Goal: Task Accomplishment & Management: Manage account settings

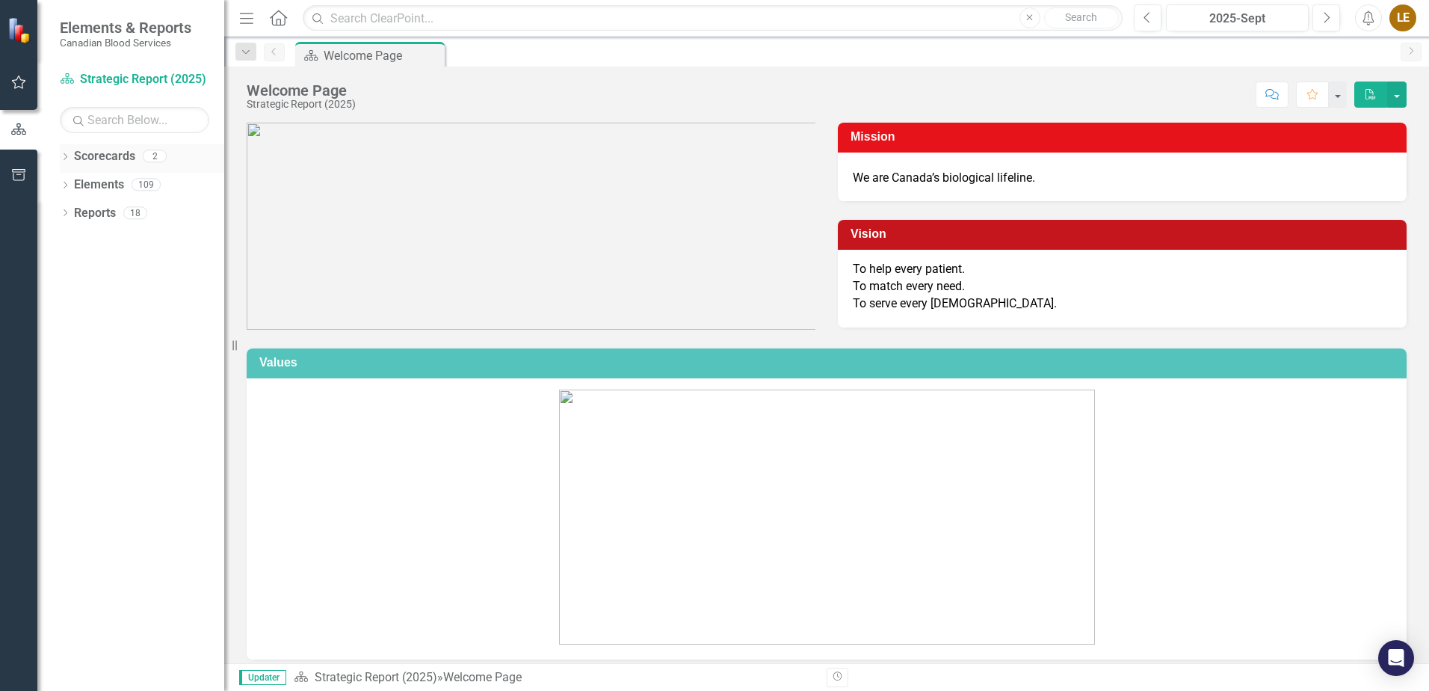
click at [64, 155] on icon "Dropdown" at bounding box center [65, 158] width 10 height 8
click at [111, 209] on link "Operational Report" at bounding box center [153, 213] width 142 height 17
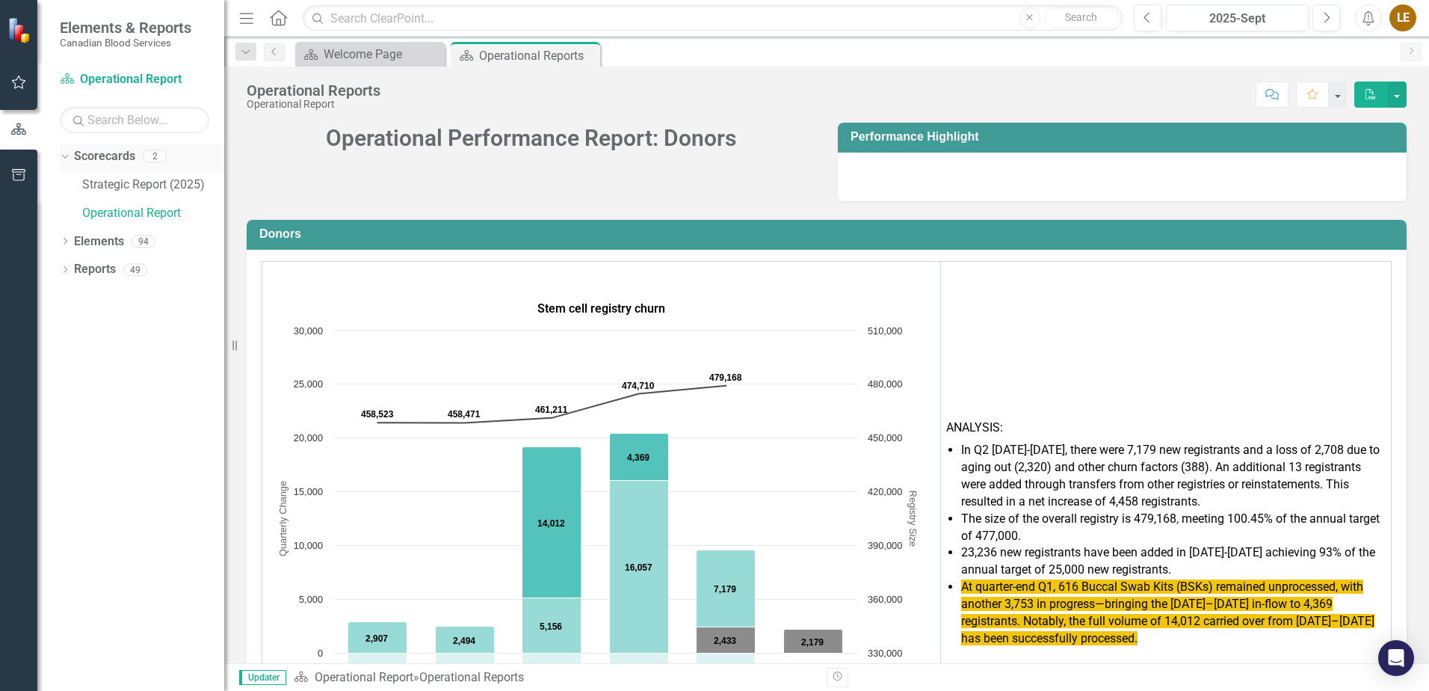
click at [63, 155] on icon "Dropdown" at bounding box center [63, 155] width 8 height 10
click at [108, 31] on span "Elements & Reports" at bounding box center [126, 28] width 132 height 18
click at [348, 60] on div "Welcome Page" at bounding box center [373, 54] width 99 height 19
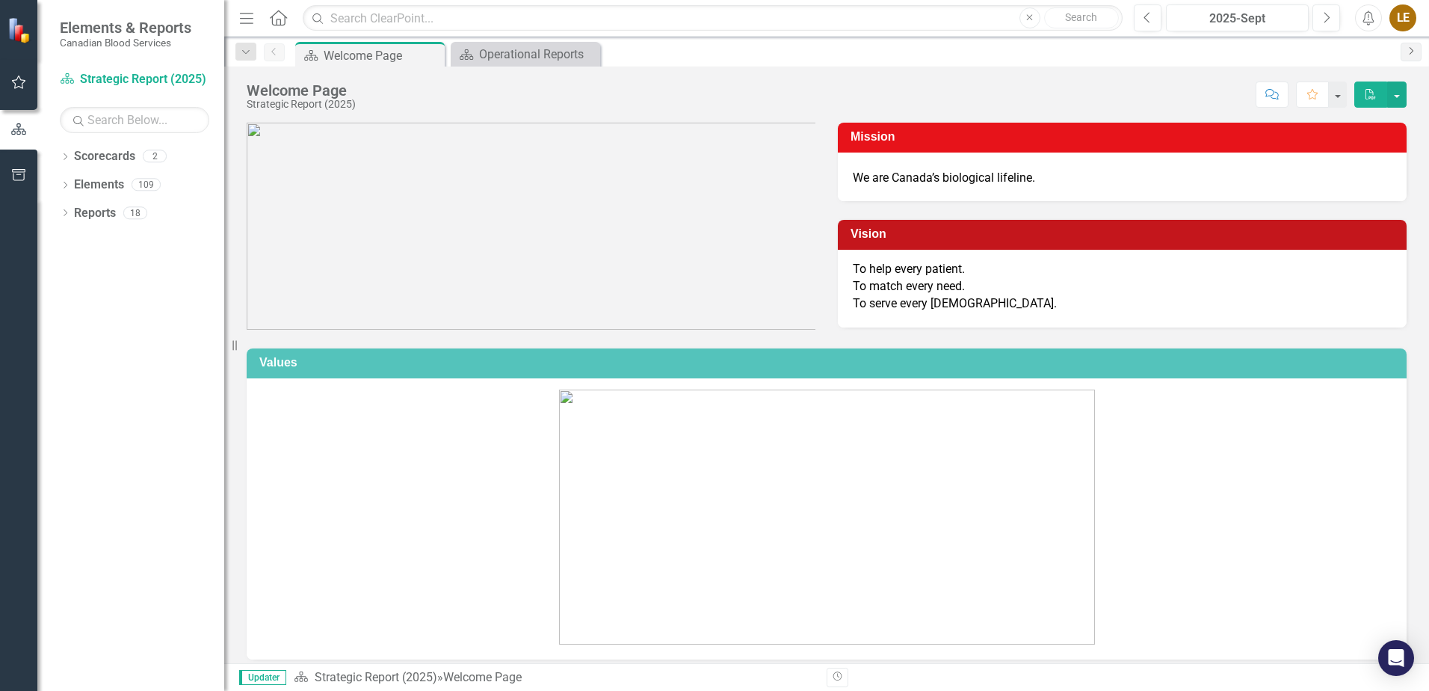
click at [1414, 51] on icon at bounding box center [1412, 50] width 4 height 7
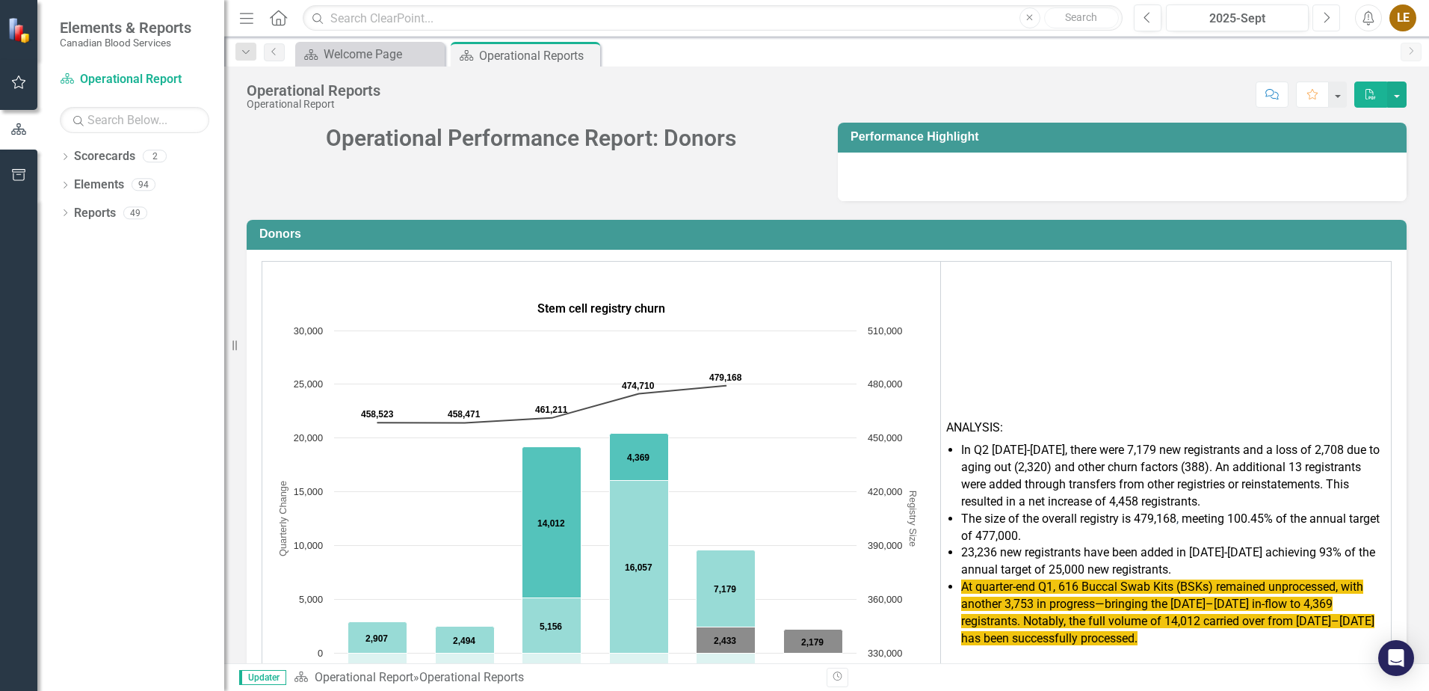
click at [1324, 19] on icon "Next" at bounding box center [1326, 17] width 8 height 13
click at [69, 185] on icon "Dropdown" at bounding box center [65, 186] width 10 height 8
click at [67, 271] on icon "Dropdown" at bounding box center [65, 271] width 10 height 8
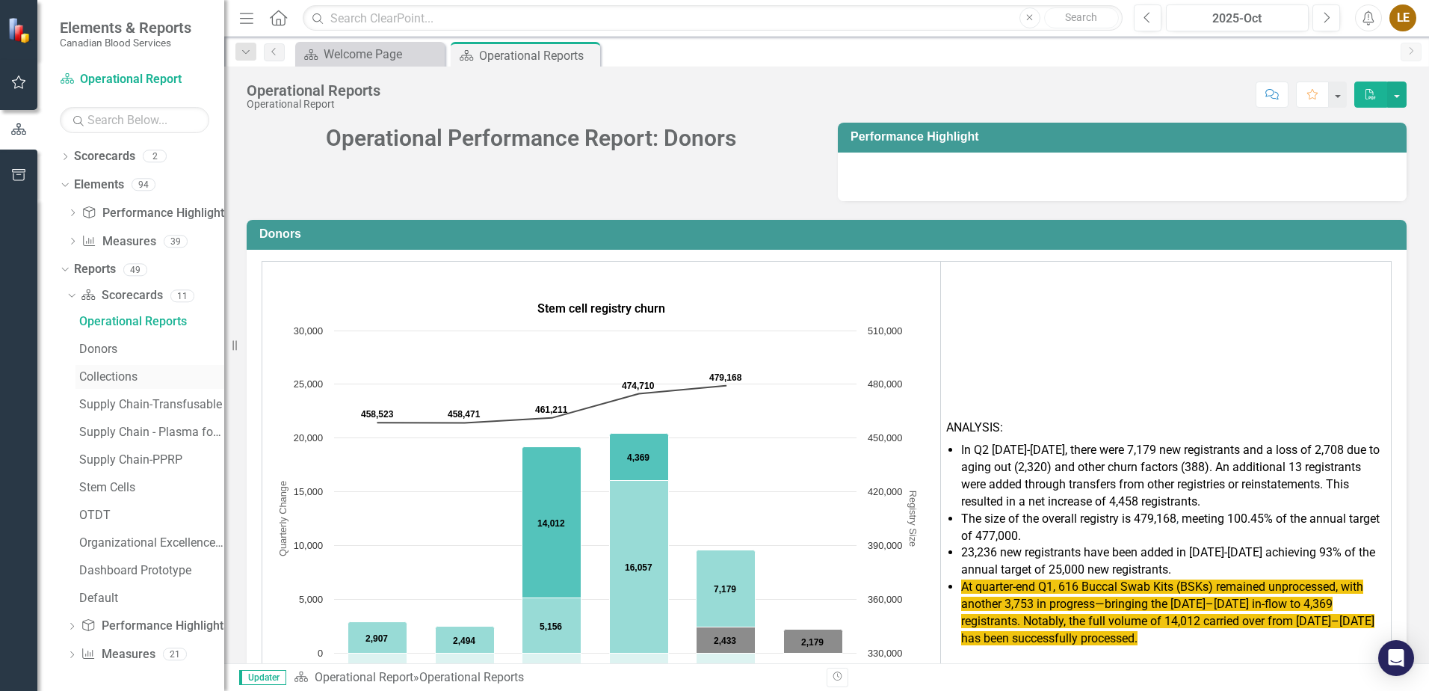
click at [127, 376] on div "Collections" at bounding box center [151, 376] width 145 height 13
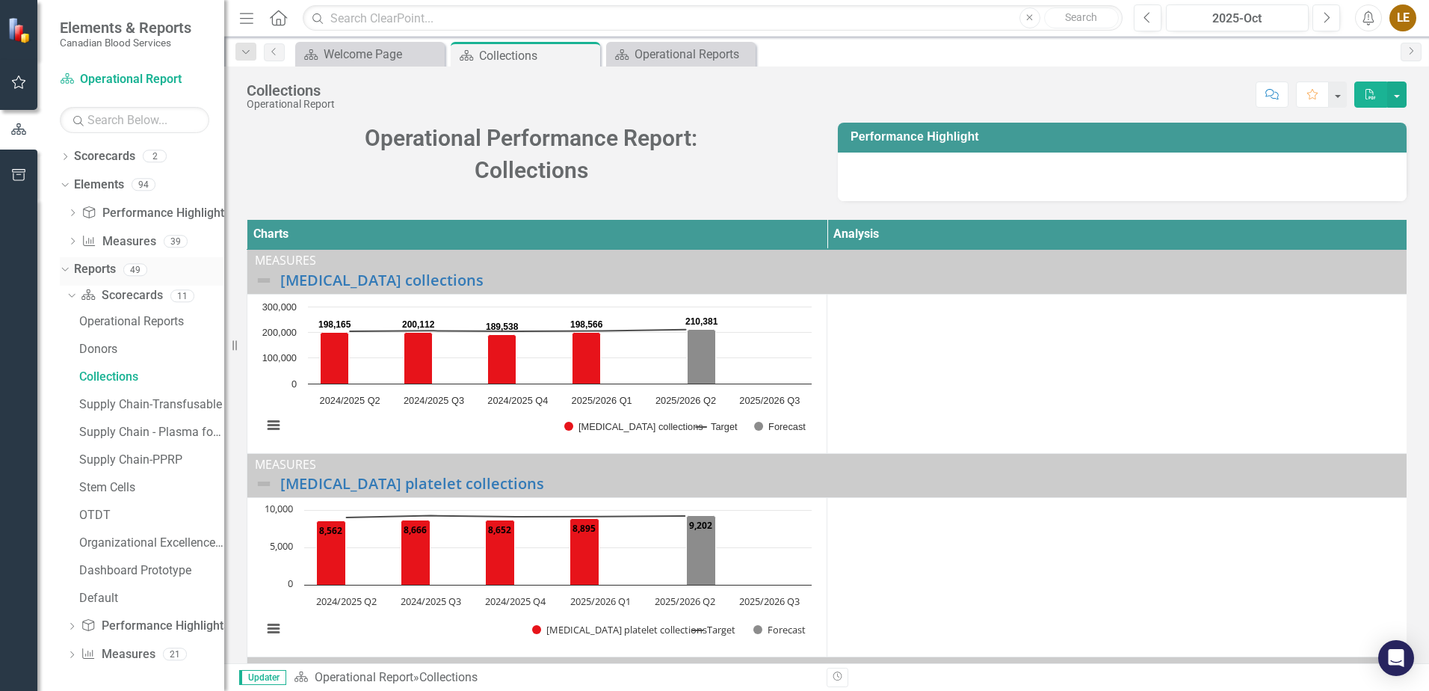
click at [67, 270] on icon "Dropdown" at bounding box center [63, 269] width 8 height 10
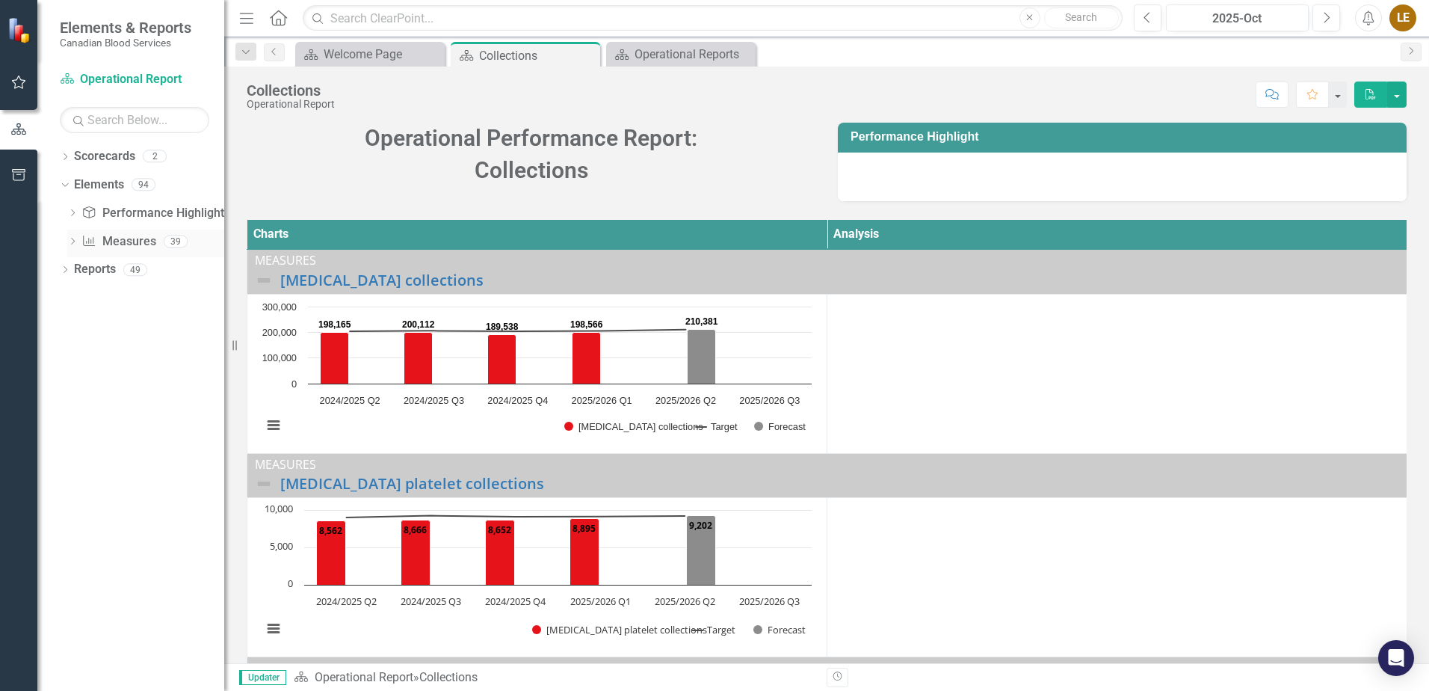
click at [73, 238] on div "Dropdown" at bounding box center [72, 243] width 10 height 13
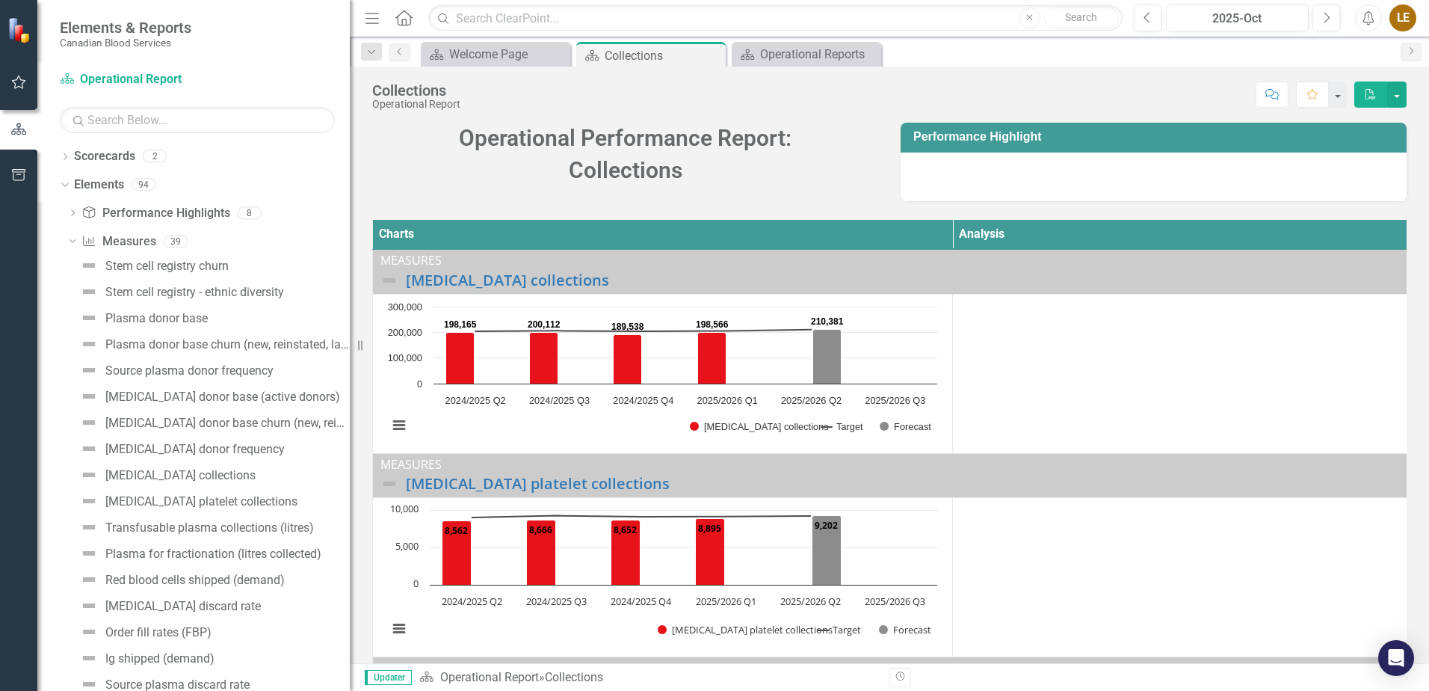
drag, startPoint x: 227, startPoint y: 401, endPoint x: 350, endPoint y: 399, distance: 122.6
click at [350, 399] on div "Resize" at bounding box center [356, 345] width 12 height 691
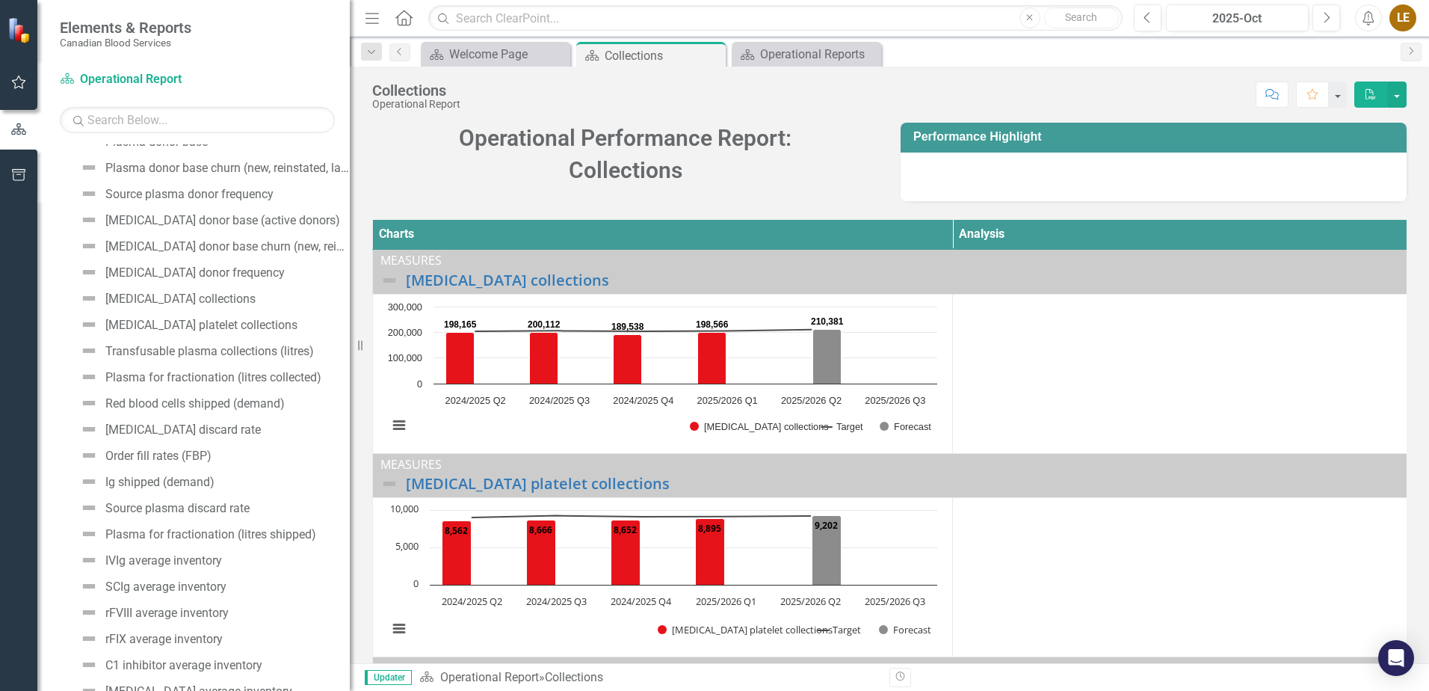
scroll to position [224, 0]
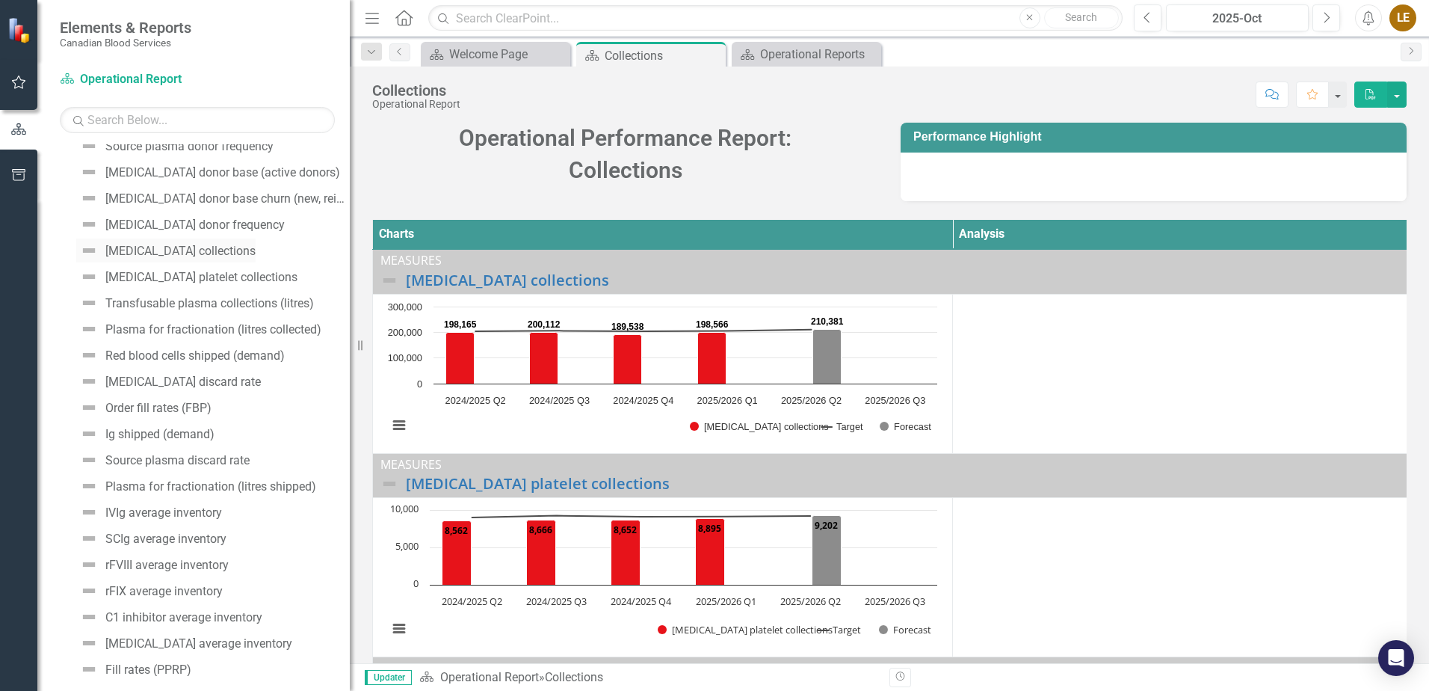
click at [158, 252] on div "[MEDICAL_DATA] collections" at bounding box center [180, 250] width 150 height 13
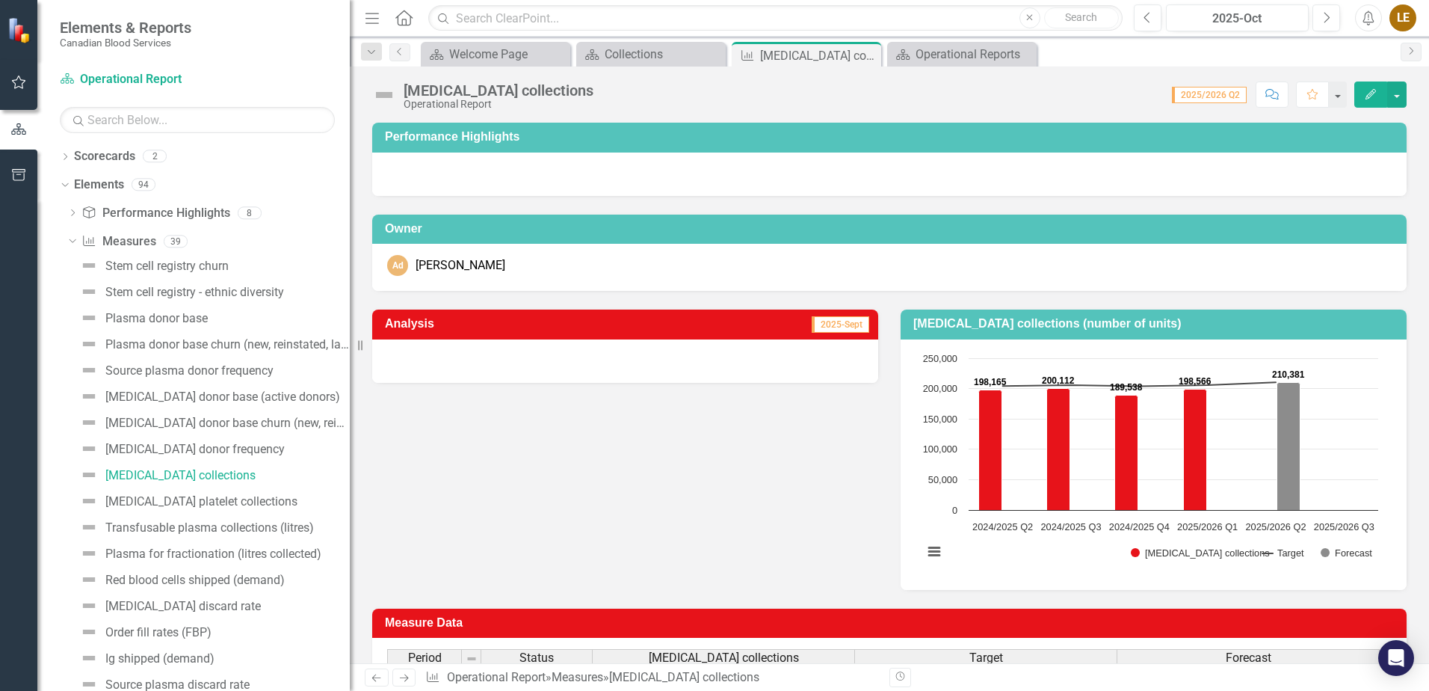
click at [1381, 95] on button "Edit" at bounding box center [1371, 94] width 33 height 26
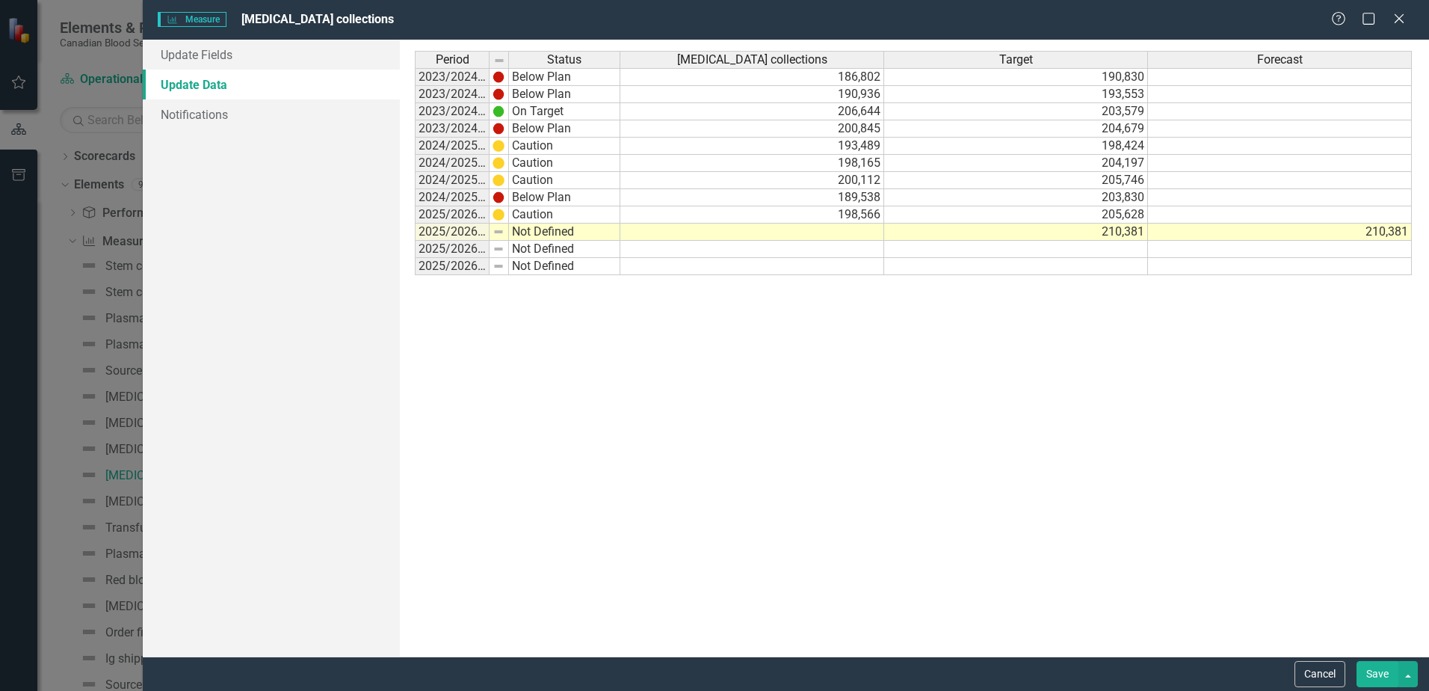
click at [850, 234] on td at bounding box center [752, 232] width 264 height 17
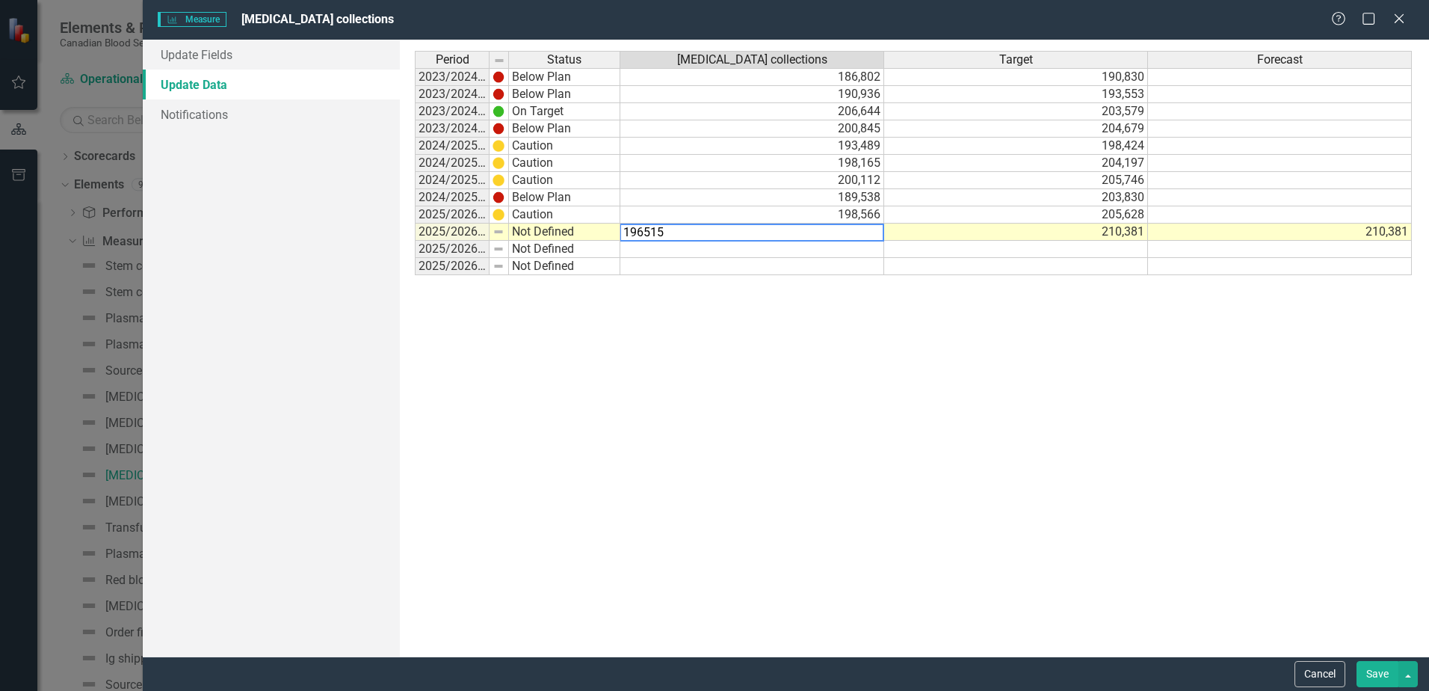
click at [1070, 315] on div "Period Status Whole blood collections Target Forecast 2023/2024 Q1 Below Plan 1…" at bounding box center [914, 348] width 999 height 594
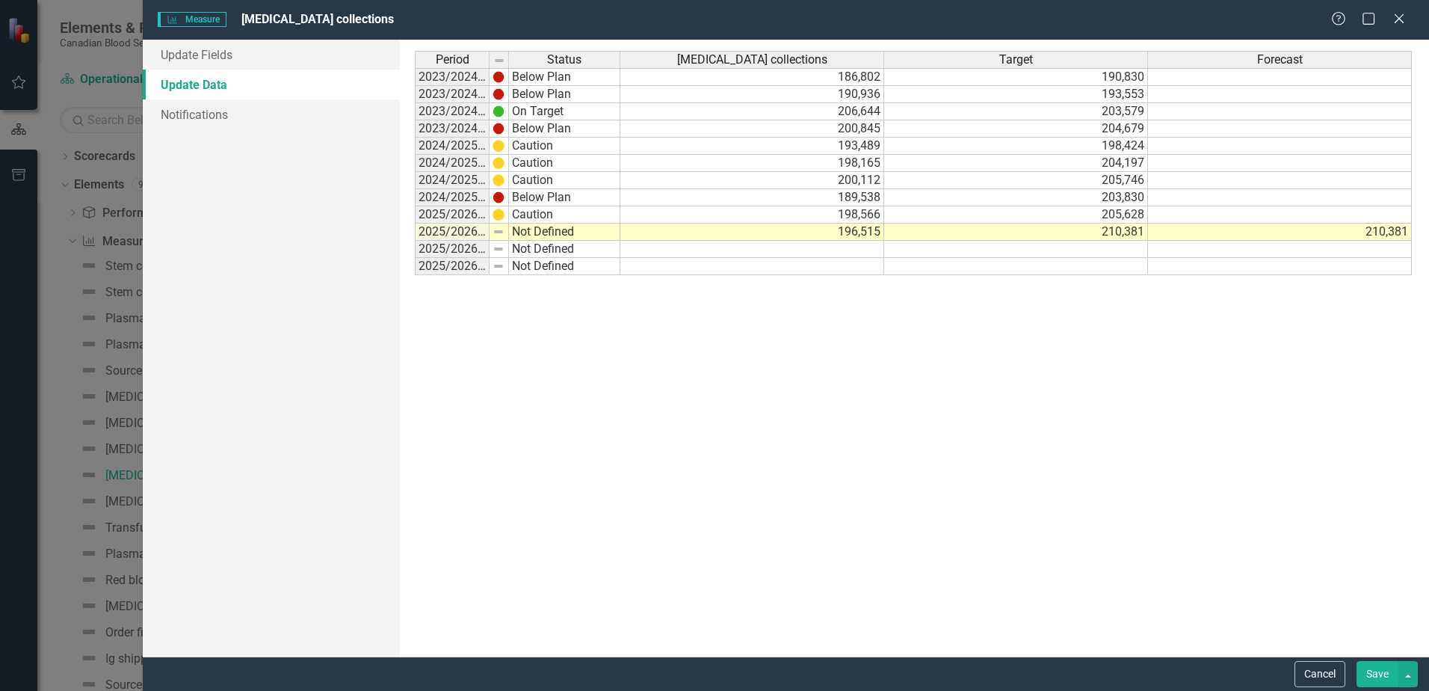
click at [1221, 310] on div "Period Status Whole blood collections Target Forecast 2023/2024 Q1 Below Plan 1…" at bounding box center [914, 348] width 999 height 594
click at [1102, 247] on td at bounding box center [1016, 249] width 264 height 17
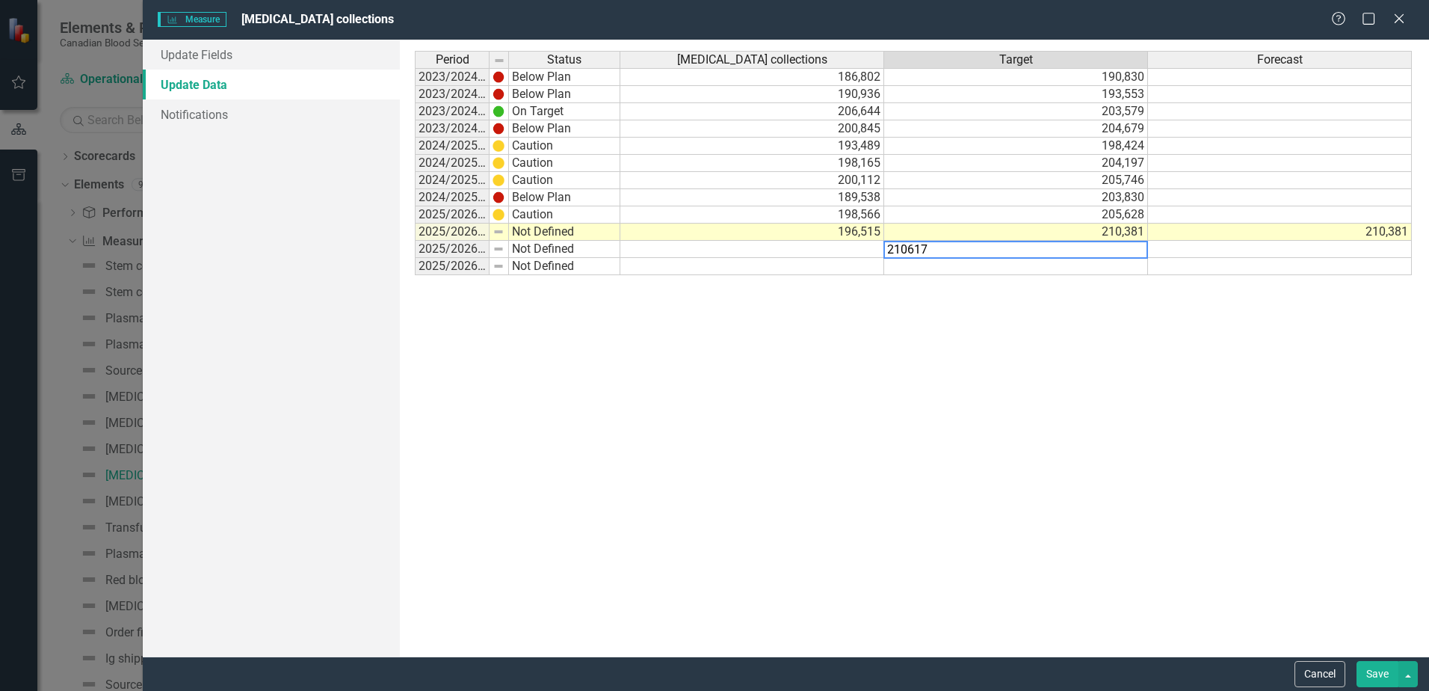
type textarea "210617"
click at [1266, 422] on div "Period Status Whole blood collections Target Forecast 2023/2024 Q1 Below Plan 1…" at bounding box center [914, 348] width 999 height 594
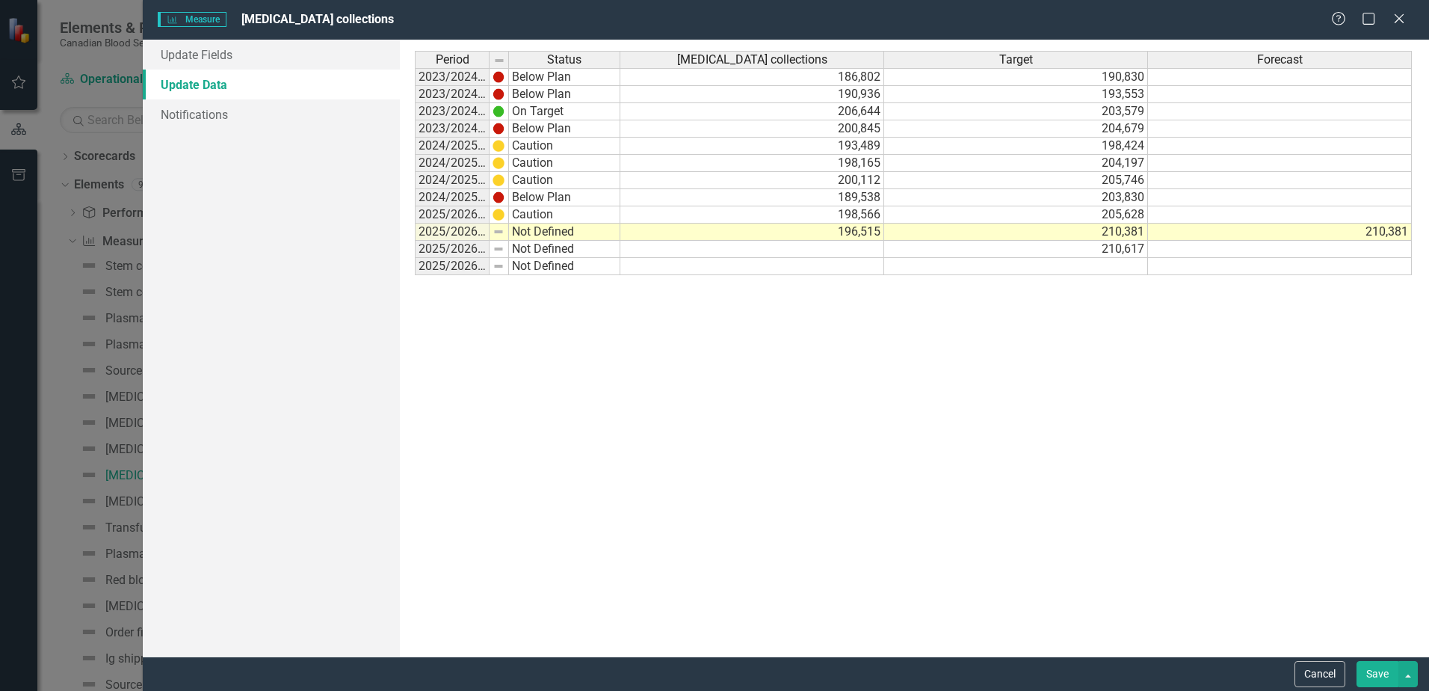
click at [1363, 672] on button "Save" at bounding box center [1378, 674] width 42 height 26
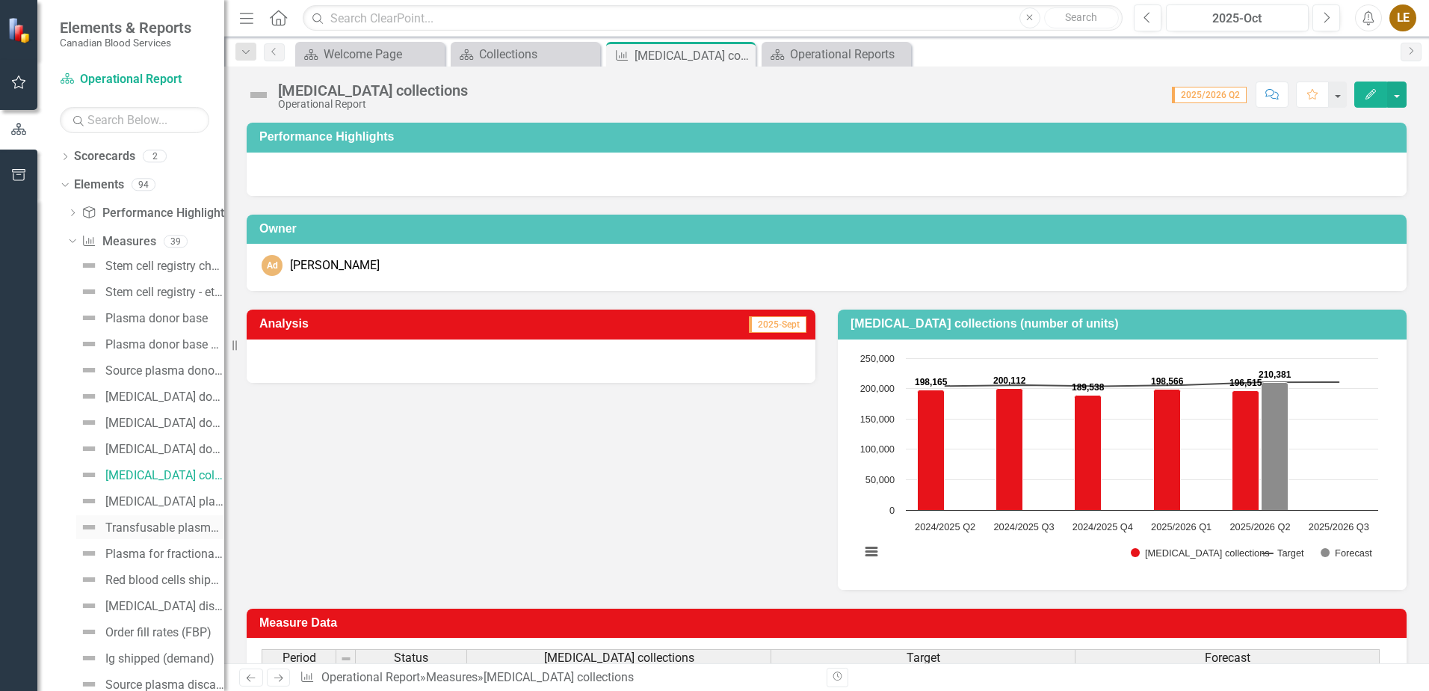
drag, startPoint x: 351, startPoint y: 524, endPoint x: 191, endPoint y: 520, distance: 160.8
click at [191, 520] on div "Elements & Reports Canadian Blood Services Scorecard Operational Report Search …" at bounding box center [112, 345] width 224 height 691
click at [765, 507] on div "Analysis 2025-Sept Whole blood collections (number of units) Chart Combination …" at bounding box center [826, 440] width 1183 height 299
click at [1400, 93] on button "button" at bounding box center [1396, 94] width 19 height 26
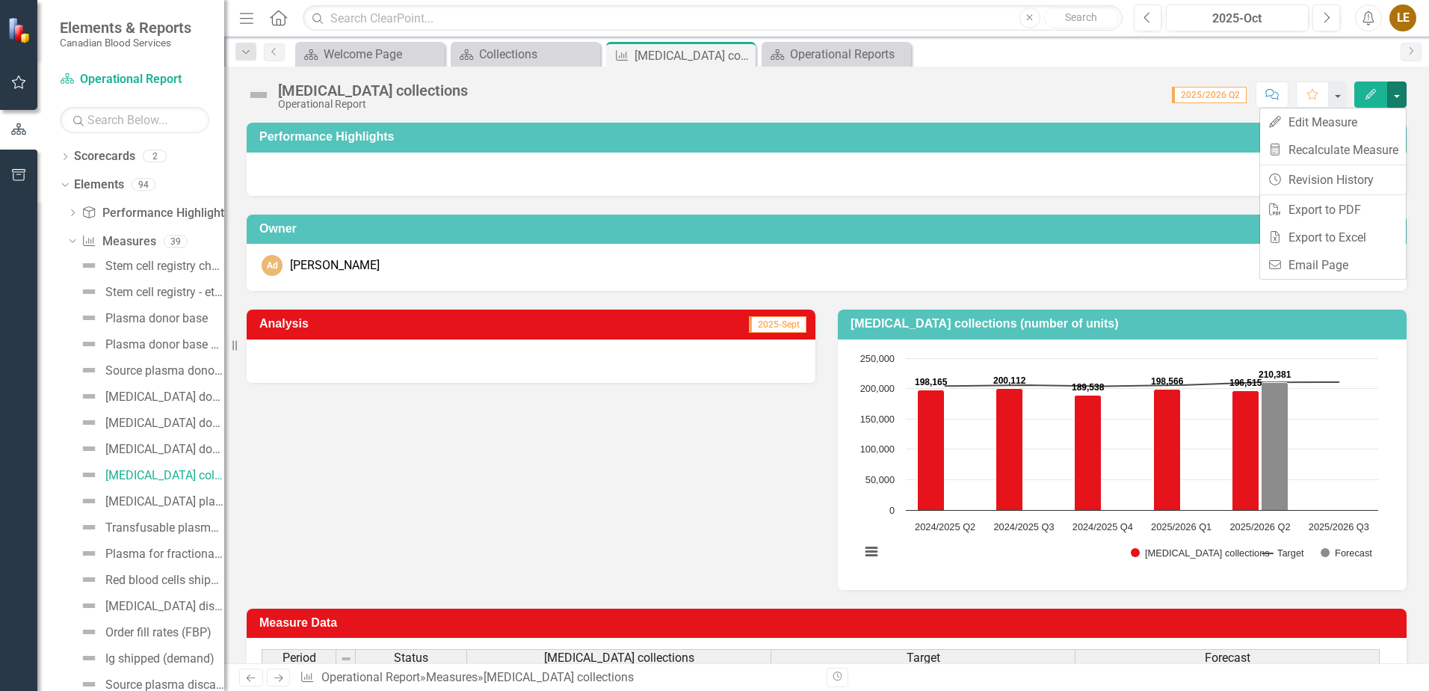
click at [1371, 86] on button "Edit" at bounding box center [1371, 94] width 33 height 26
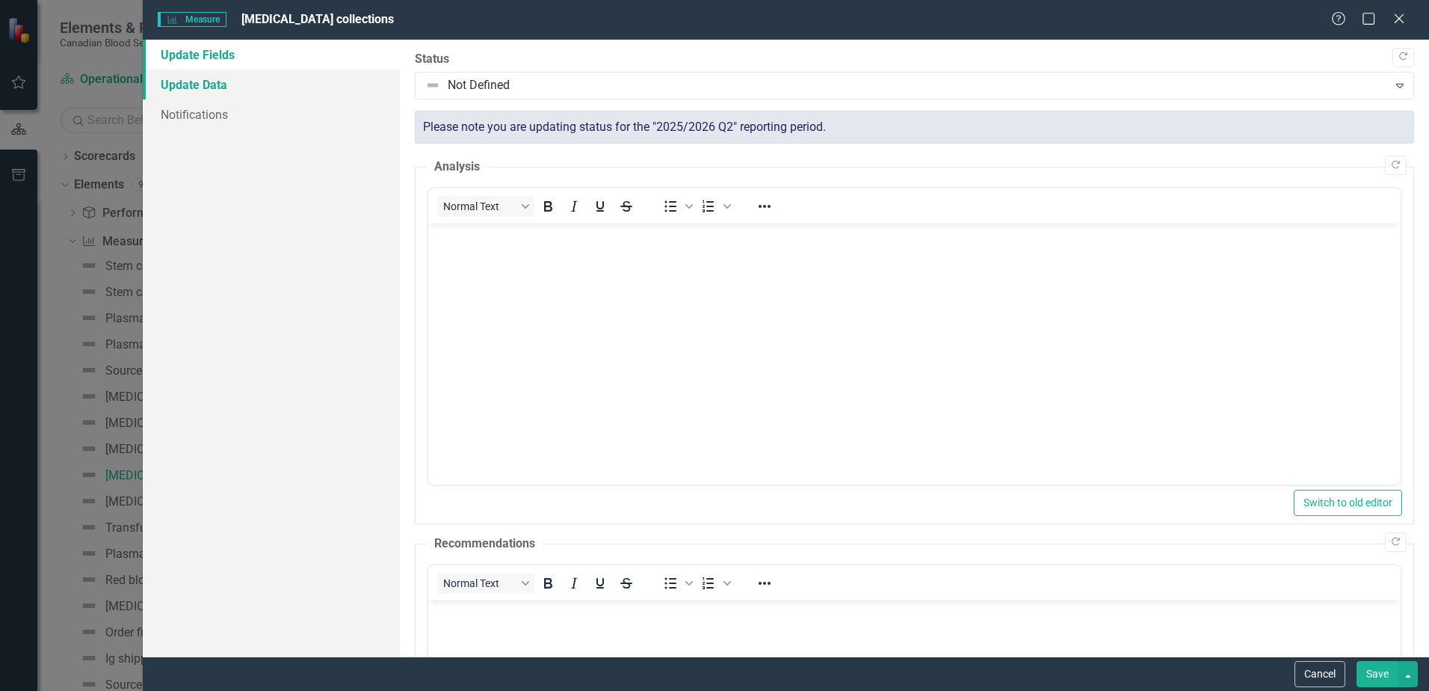
click at [222, 85] on link "Update Data" at bounding box center [271, 85] width 257 height 30
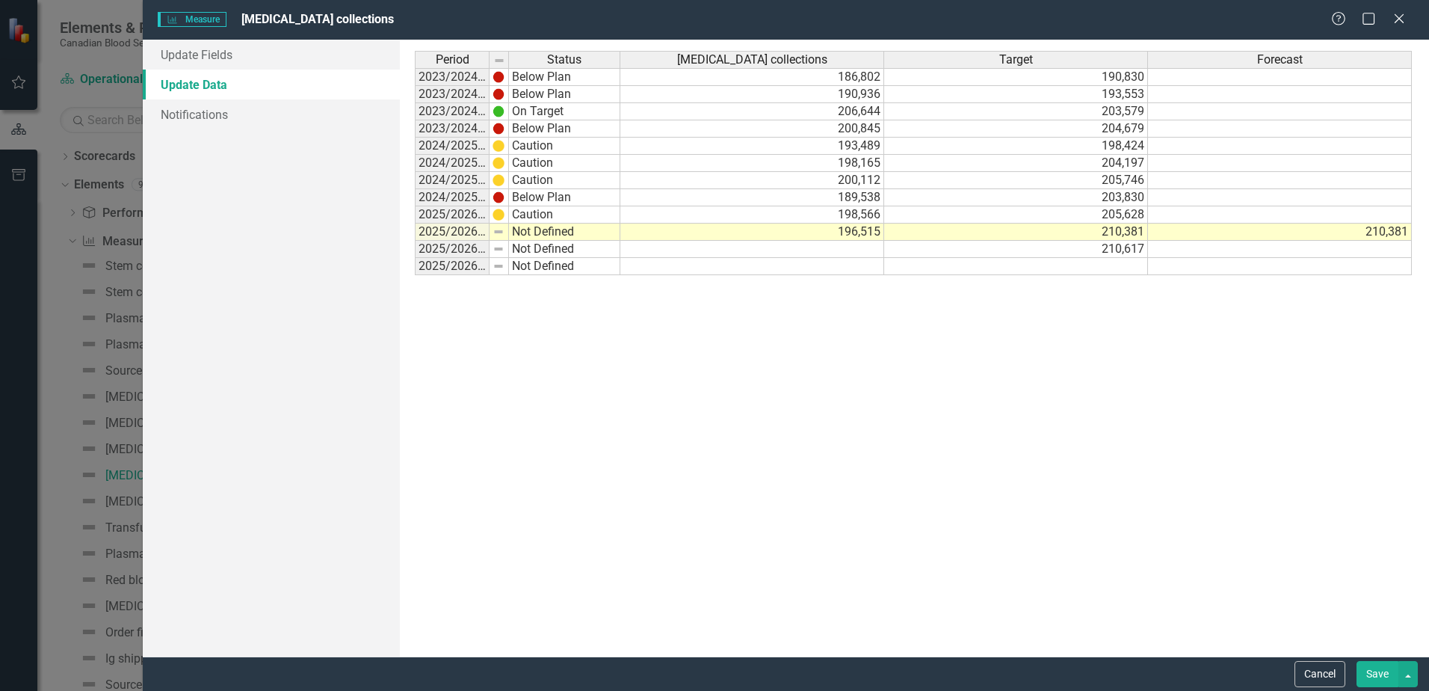
click at [1246, 251] on td at bounding box center [1280, 249] width 264 height 17
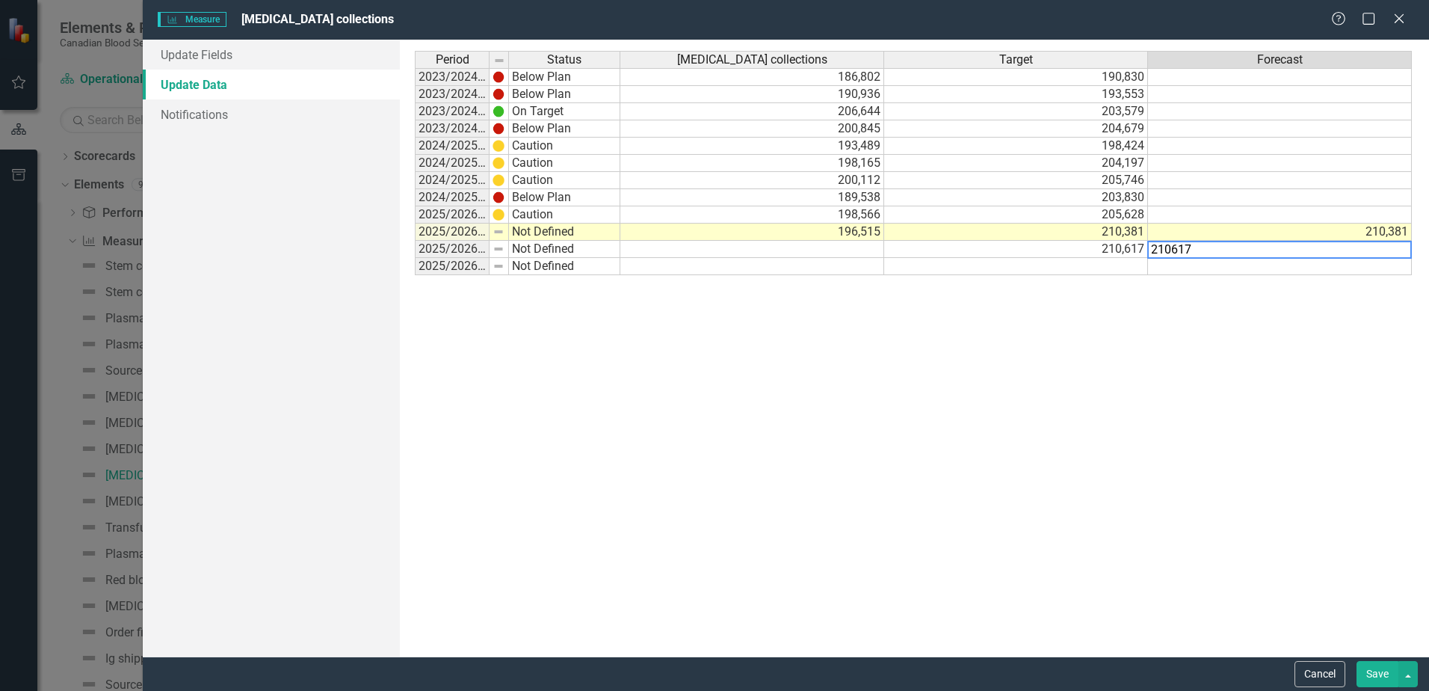
type textarea "210617"
click at [1325, 358] on div "Period Status Whole blood collections Target Forecast 2023/2024 Q1 Below Plan 1…" at bounding box center [914, 348] width 999 height 594
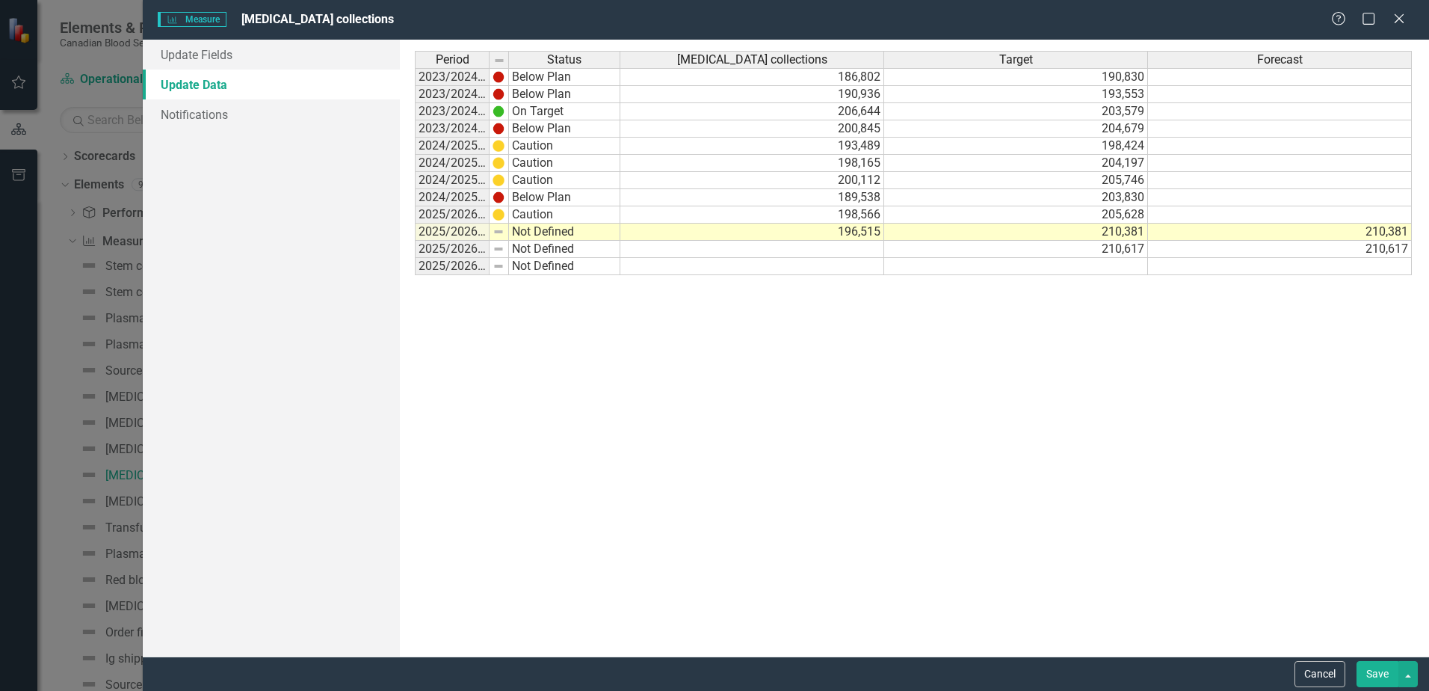
click at [1362, 235] on td "210,381" at bounding box center [1280, 232] width 264 height 17
click at [1296, 363] on div "Period Status Whole blood collections Target Forecast 2023/2024 Q1 Below Plan 1…" at bounding box center [914, 348] width 999 height 594
click at [1380, 669] on button "Save" at bounding box center [1378, 674] width 42 height 26
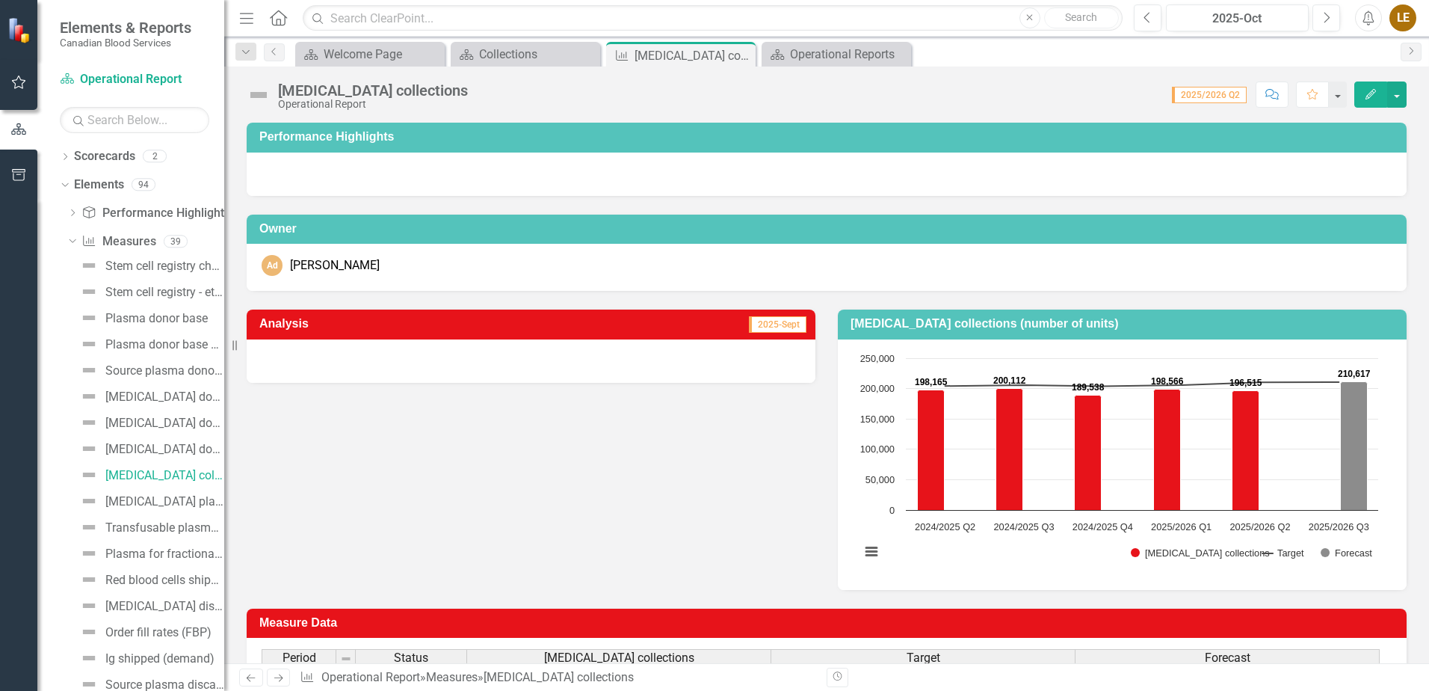
click at [547, 371] on div at bounding box center [531, 360] width 569 height 43
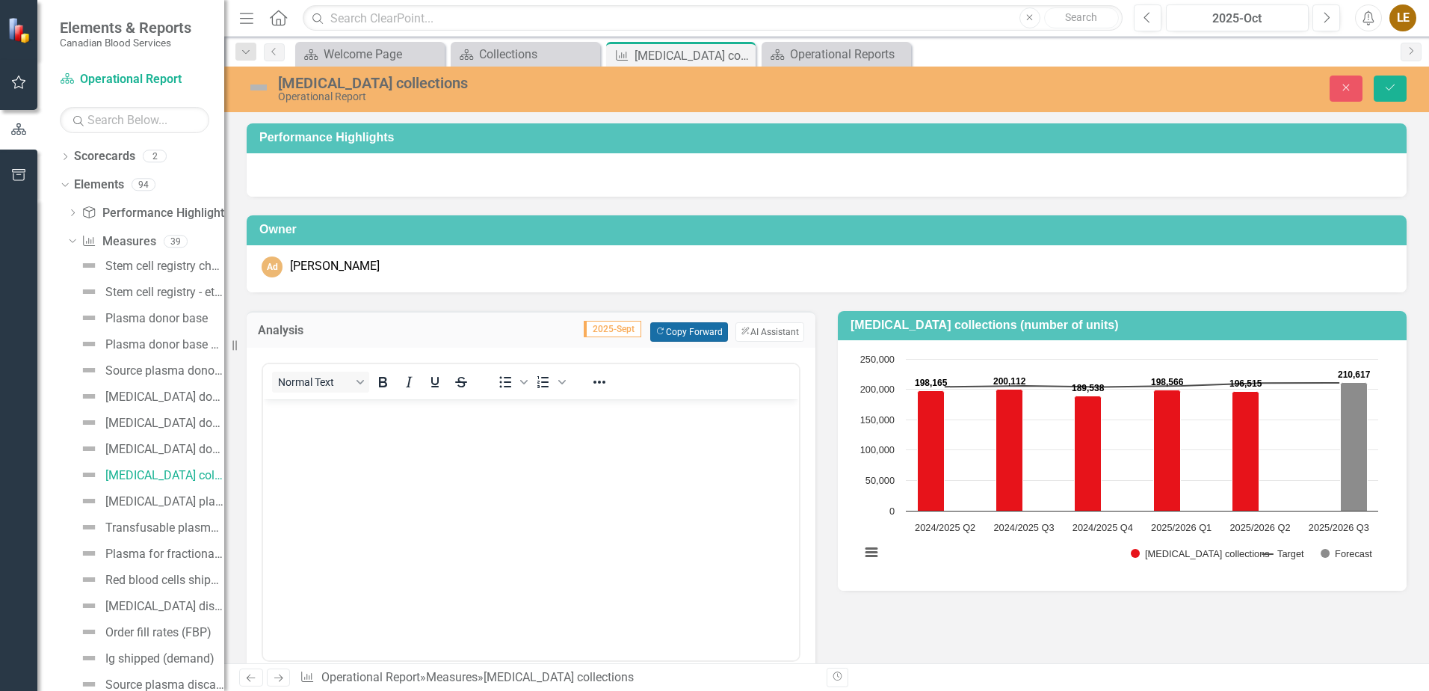
click at [692, 333] on button "Copy Forward Copy Forward" at bounding box center [688, 331] width 77 height 19
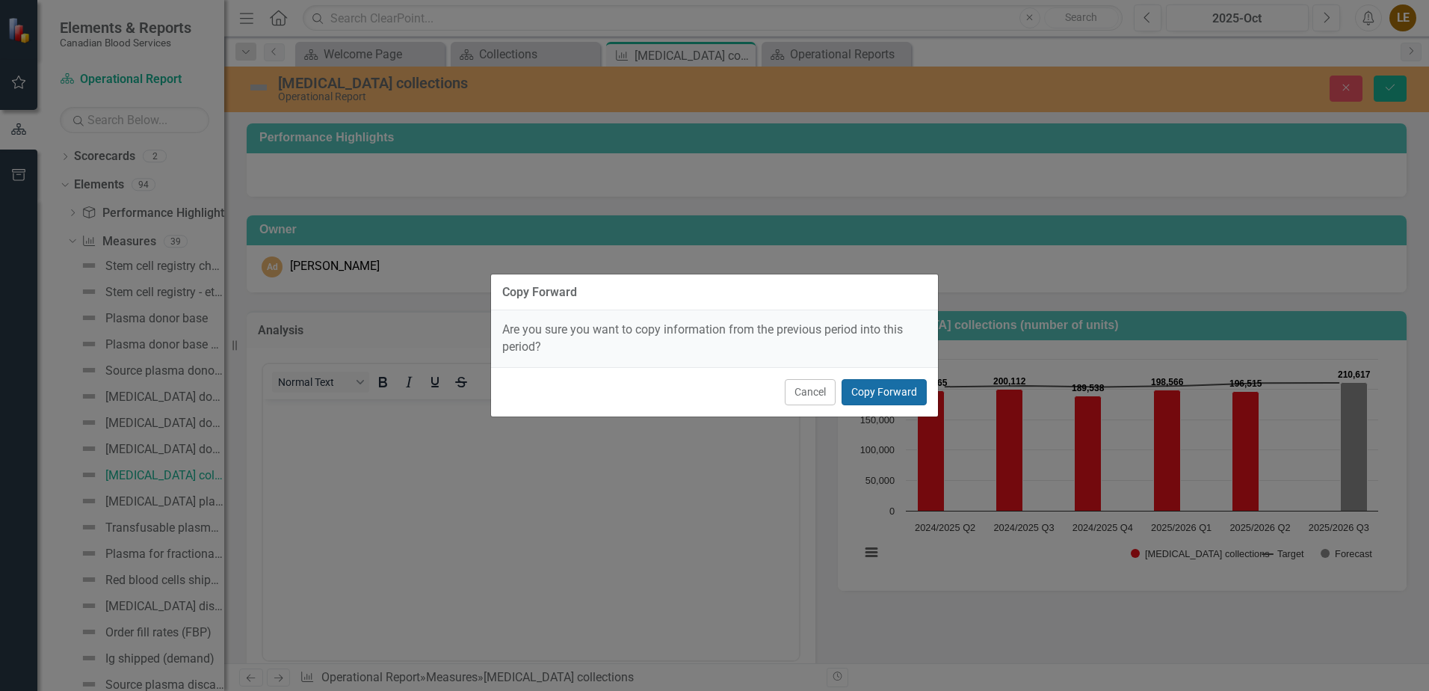
click at [871, 392] on button "Copy Forward" at bounding box center [884, 392] width 85 height 26
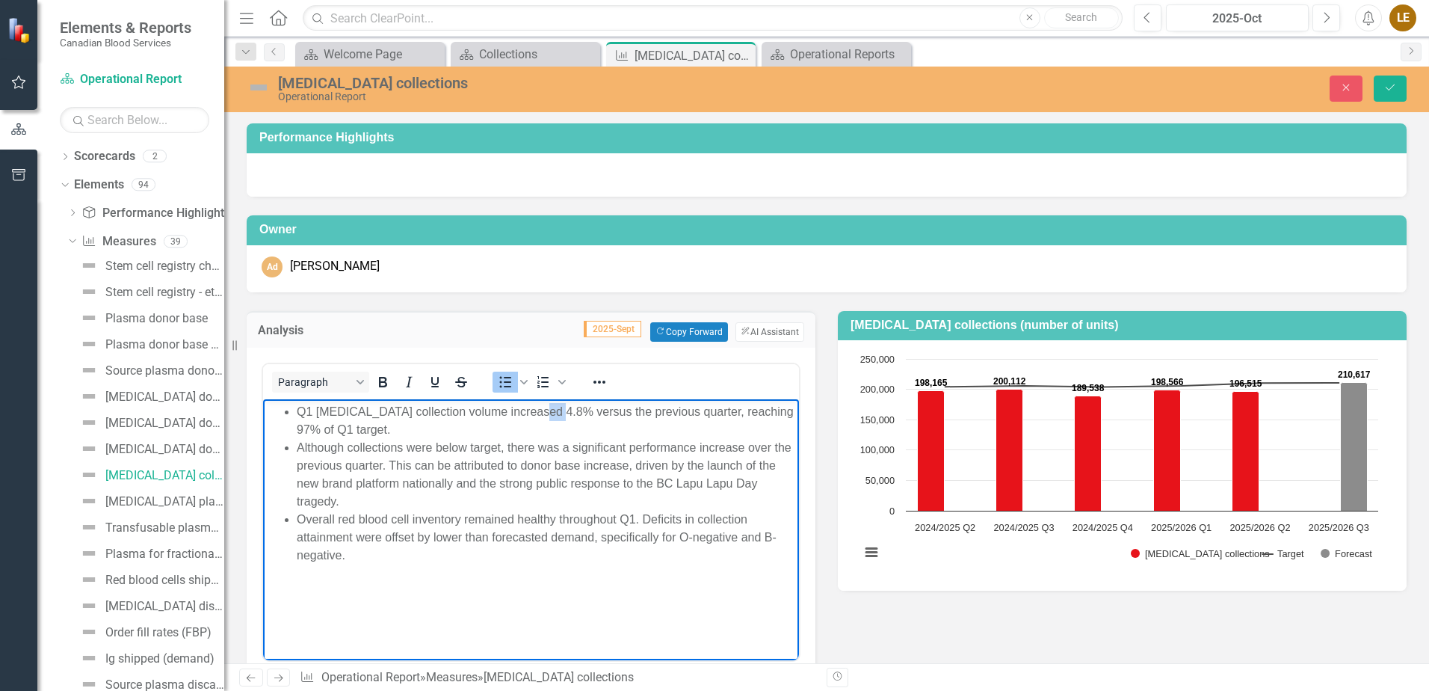
drag, startPoint x: 552, startPoint y: 413, endPoint x: 534, endPoint y: 410, distance: 18.2
click at [534, 410] on li "Q1 whole blood collection volume increased 4.8% versus the previous quarter, re…" at bounding box center [546, 420] width 499 height 36
drag, startPoint x: 529, startPoint y: 411, endPoint x: 478, endPoint y: 413, distance: 50.9
click at [478, 413] on li "Q1 whole blood collection volume increased 1.0% versus the previous quarter, re…" at bounding box center [546, 420] width 499 height 36
click at [306, 426] on li "Q1 whole blood collection volume decreased 1.0% versus the previous quarter, re…" at bounding box center [546, 420] width 499 height 36
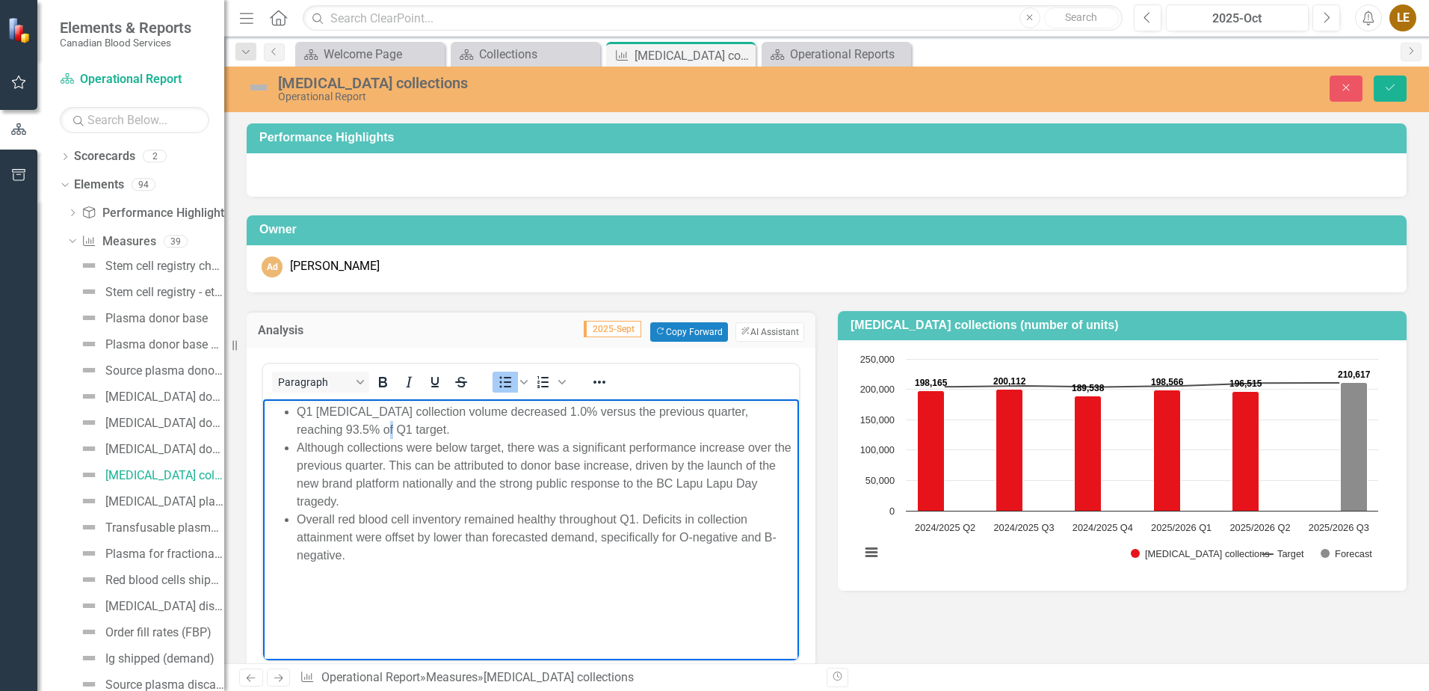
click at [357, 428] on li "Q1 [MEDICAL_DATA] collection volume decreased 1.0% versus the previous quarter,…" at bounding box center [546, 420] width 499 height 36
click at [306, 409] on li "Q1 [MEDICAL_DATA] collection volume decreased 1.0% versus the previous quarter,…" at bounding box center [546, 420] width 499 height 36
click at [632, 520] on li "Overall red blood cell inventory remained healthy throughout Q1. Deficits in co…" at bounding box center [546, 537] width 499 height 54
drag, startPoint x: 771, startPoint y: 447, endPoint x: 293, endPoint y: 446, distance: 478.4
click at [293, 446] on ul "Q2 [MEDICAL_DATA] collection volume decreased 1.0% versus the previous quarter,…" at bounding box center [531, 482] width 529 height 161
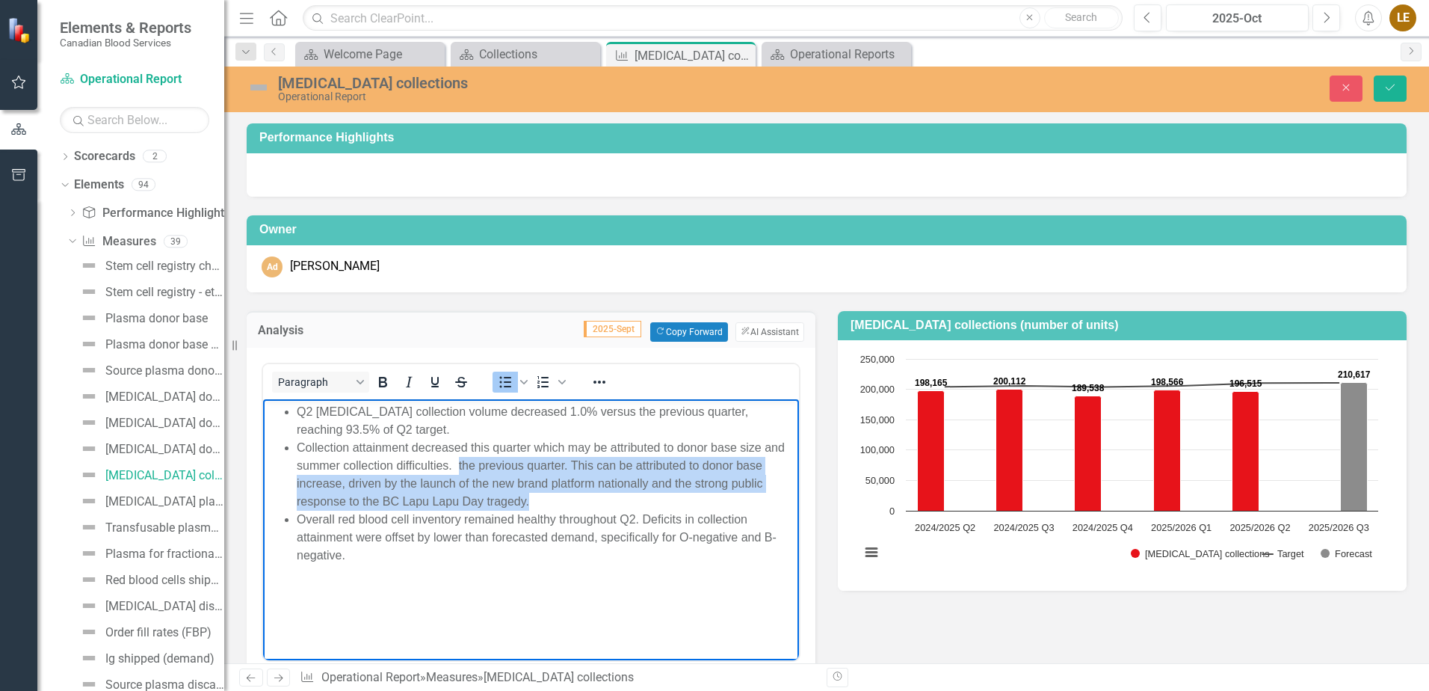
drag, startPoint x: 541, startPoint y: 501, endPoint x: 458, endPoint y: 463, distance: 91.3
click at [458, 463] on li "Collection attainment decreased this quarter which may be attributed to donor b…" at bounding box center [546, 474] width 499 height 72
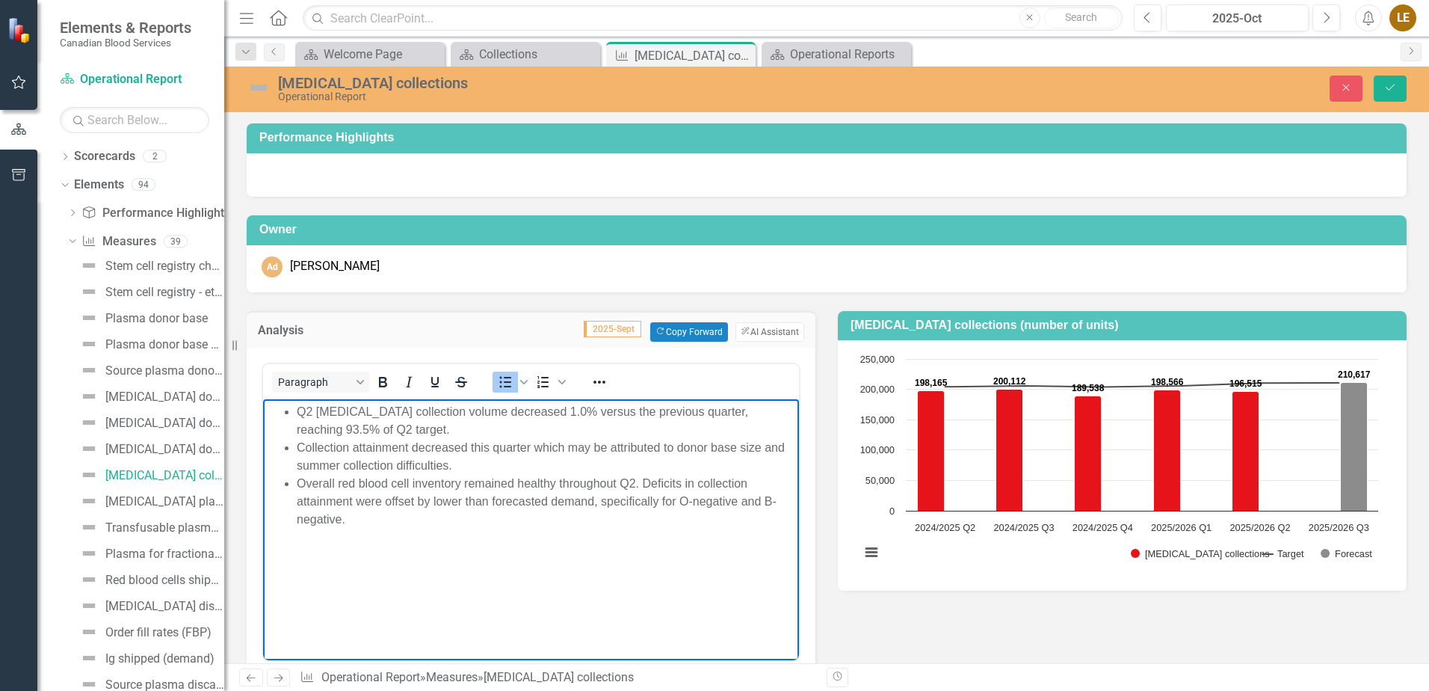
click at [663, 529] on body "Q2 [MEDICAL_DATA] collection volume decreased 1.0% versus the previous quarter,…" at bounding box center [531, 510] width 536 height 224
click at [663, 526] on li "Overall red blood cell inventory remained healthy throughout Q2. Deficits in co…" at bounding box center [546, 501] width 499 height 54
click at [645, 481] on li "Overall red blood cell inventory remained healthy throughout Q2. Deficits in co…" at bounding box center [546, 501] width 499 height 54
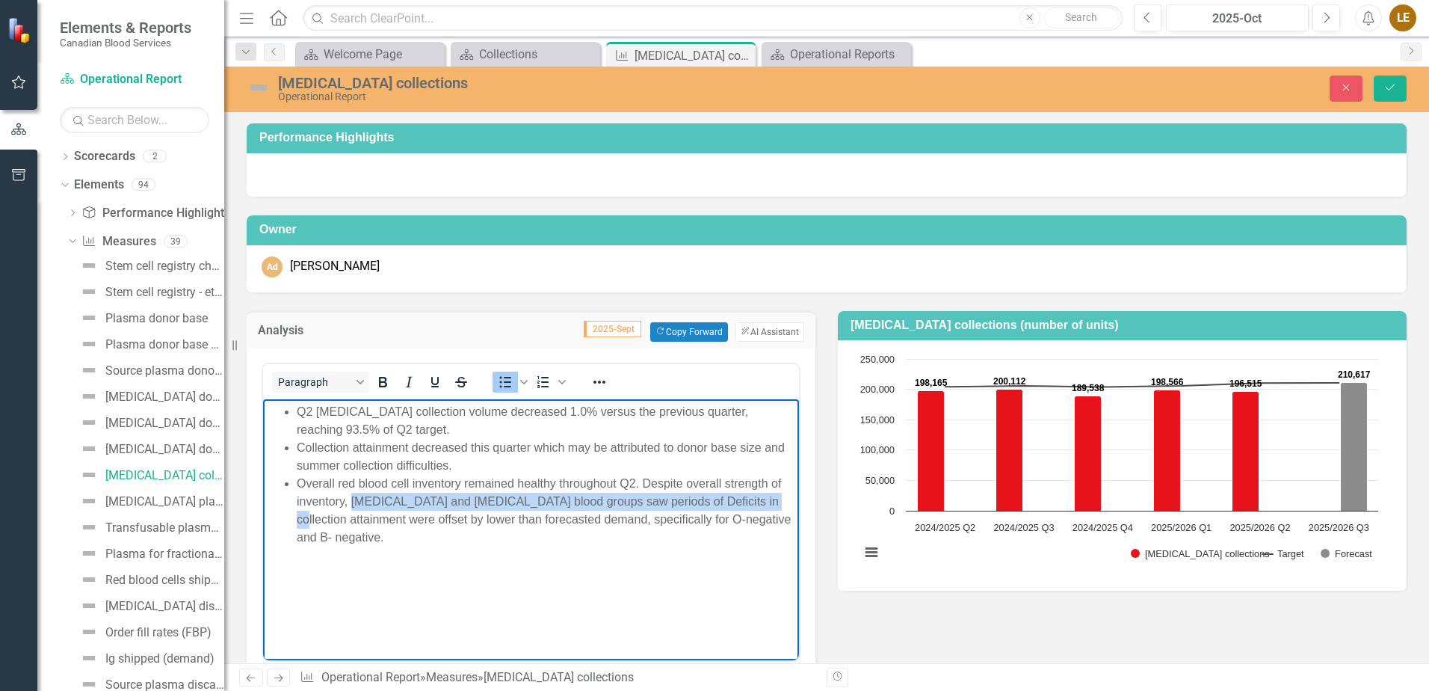
drag, startPoint x: 697, startPoint y: 499, endPoint x: 354, endPoint y: 495, distance: 343.9
click at [354, 495] on li "Overall red blood cell inventory remained healthy throughout Q2. Despite overal…" at bounding box center [546, 510] width 499 height 72
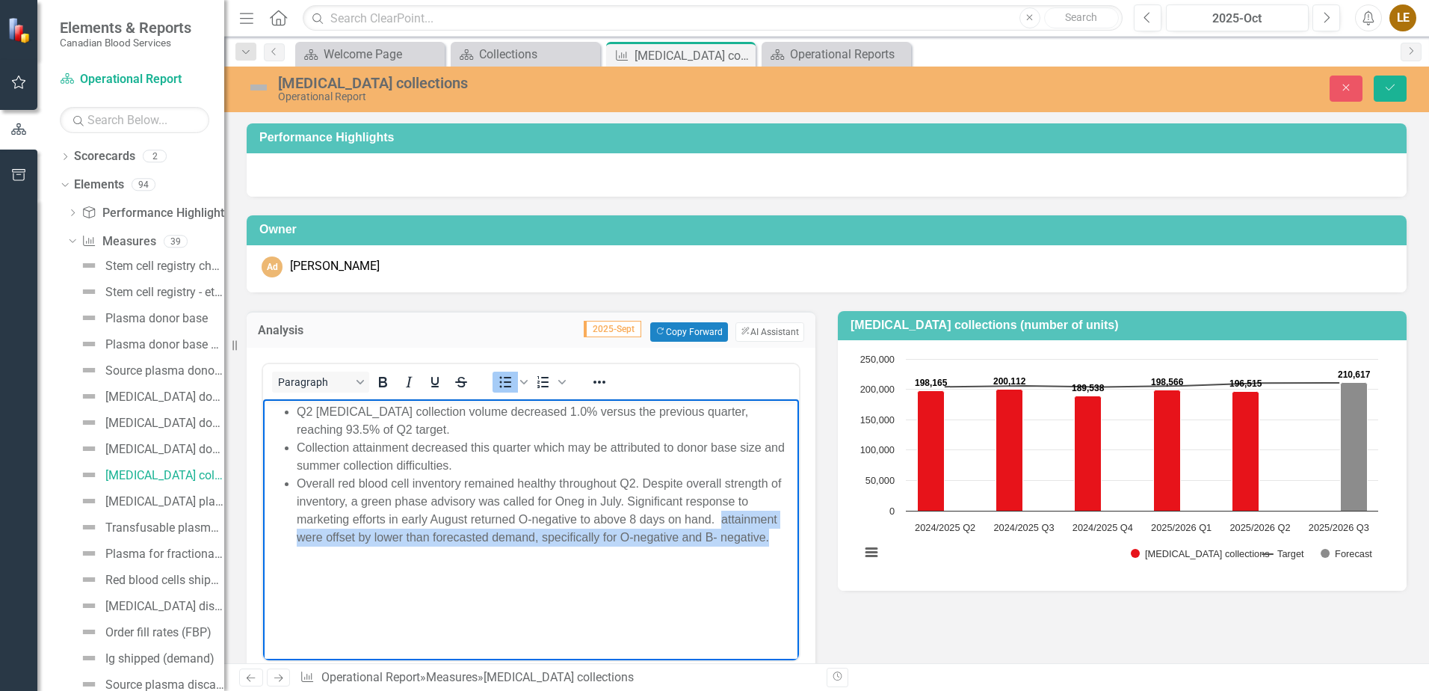
drag, startPoint x: 721, startPoint y: 523, endPoint x: 774, endPoint y: 545, distance: 56.6
click at [774, 545] on li "Overall red blood cell inventory remained healthy throughout Q2. Despite overal…" at bounding box center [546, 510] width 499 height 72
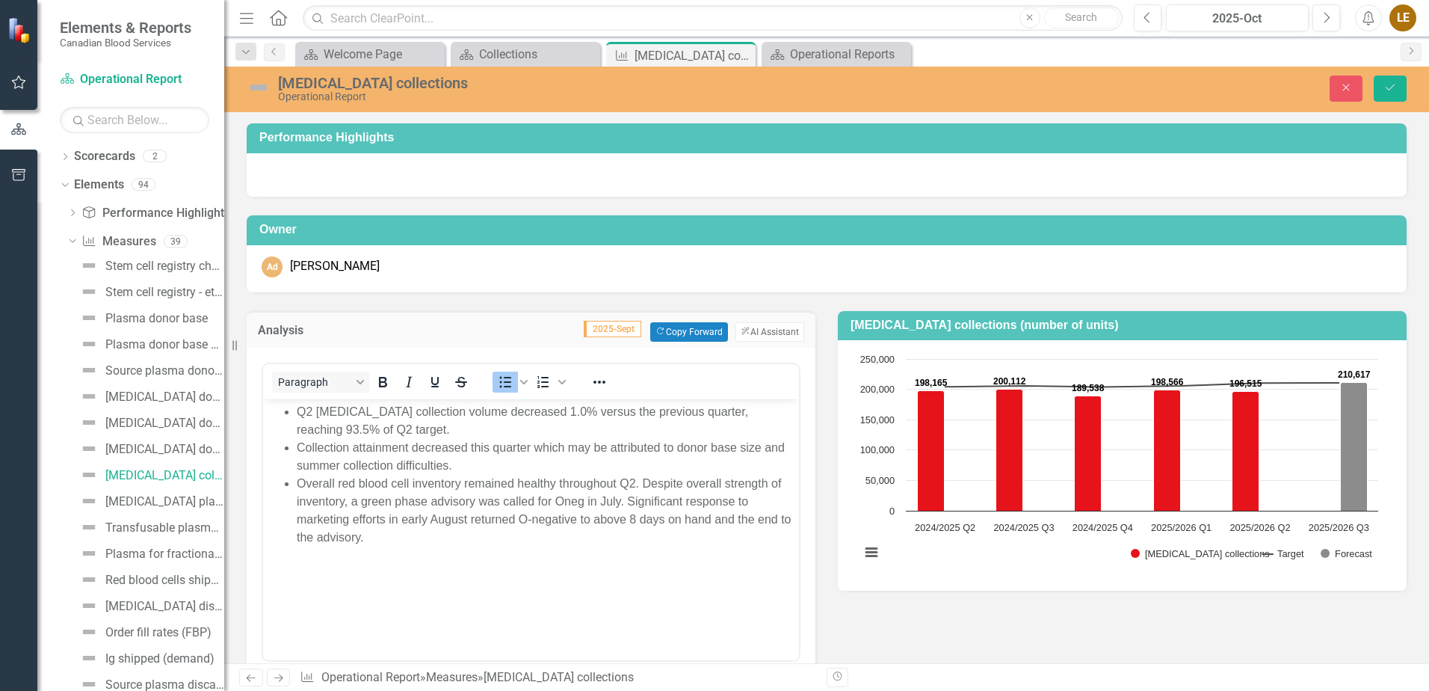
click at [1227, 646] on div "Analysis 2025-Sept Copy Forward Copy Forward ClearPoint AI AI Assistant Paragra…" at bounding box center [826, 504] width 1183 height 425
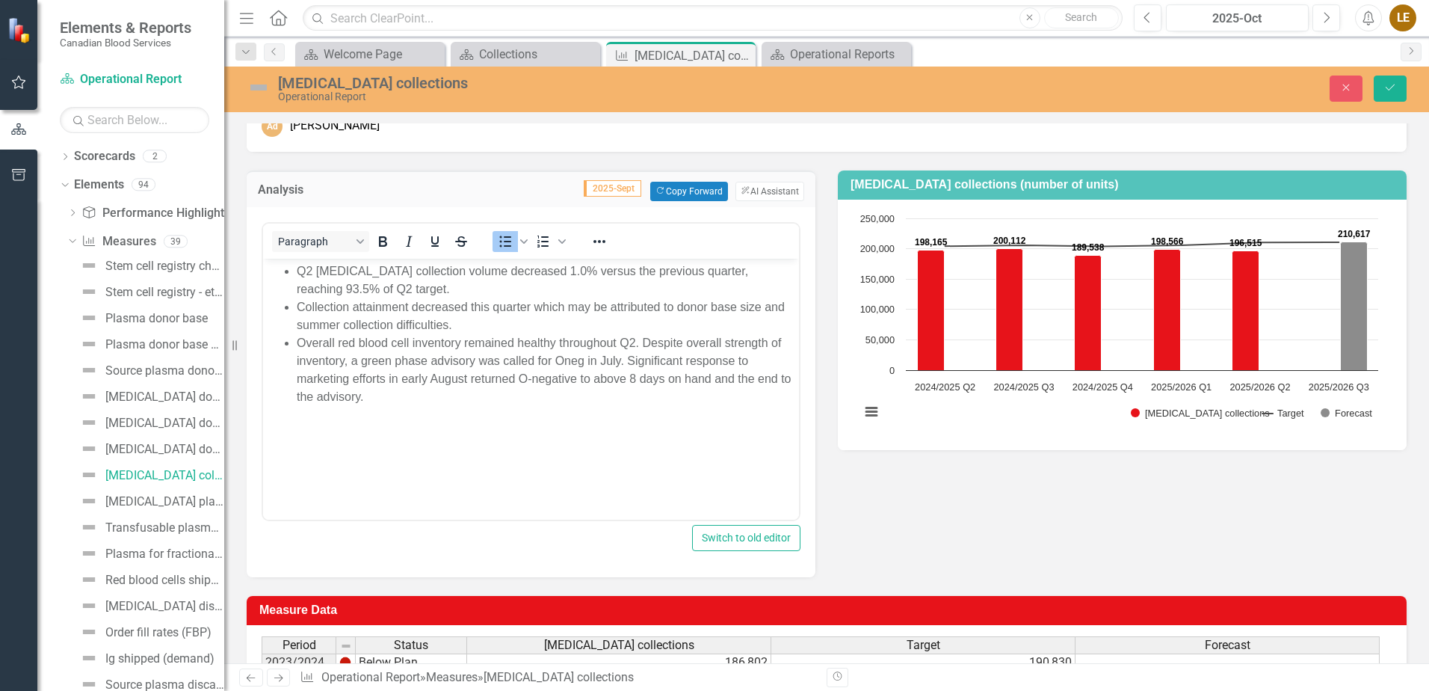
scroll to position [150, 0]
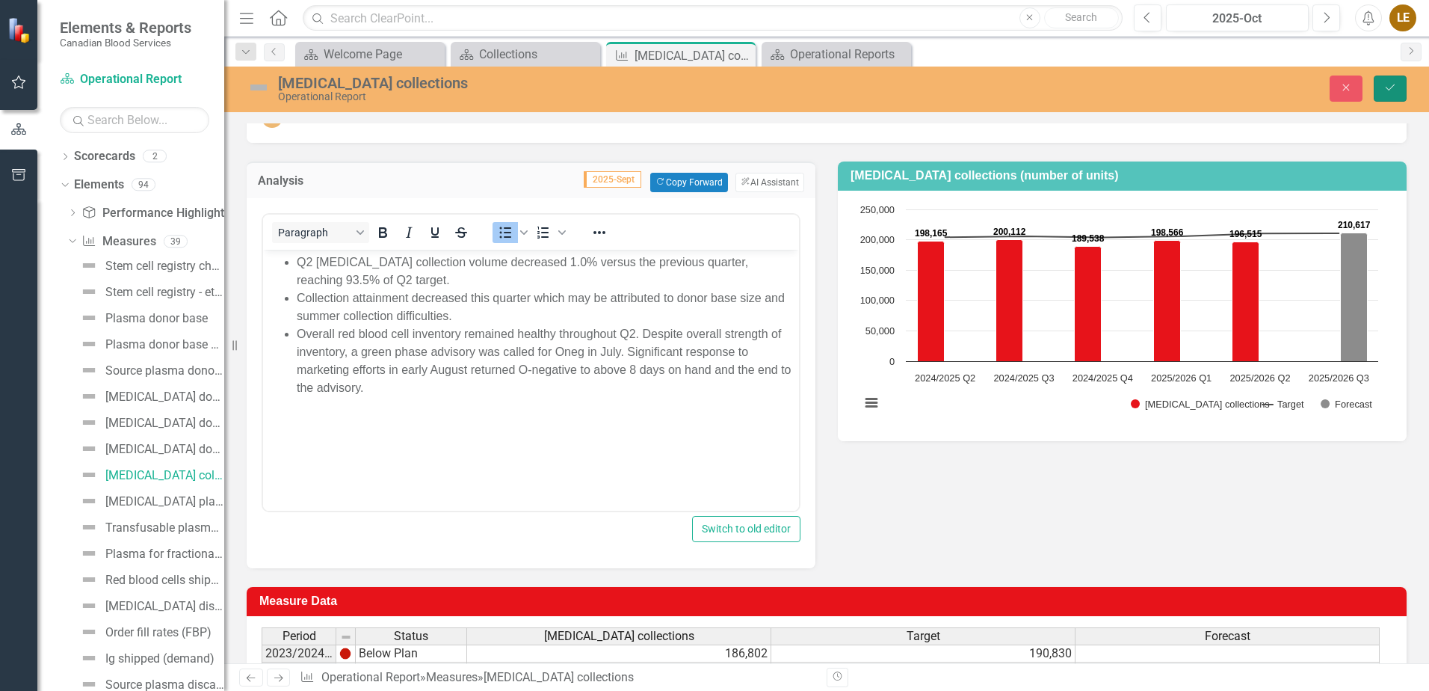
click at [1393, 85] on icon "Save" at bounding box center [1390, 87] width 13 height 10
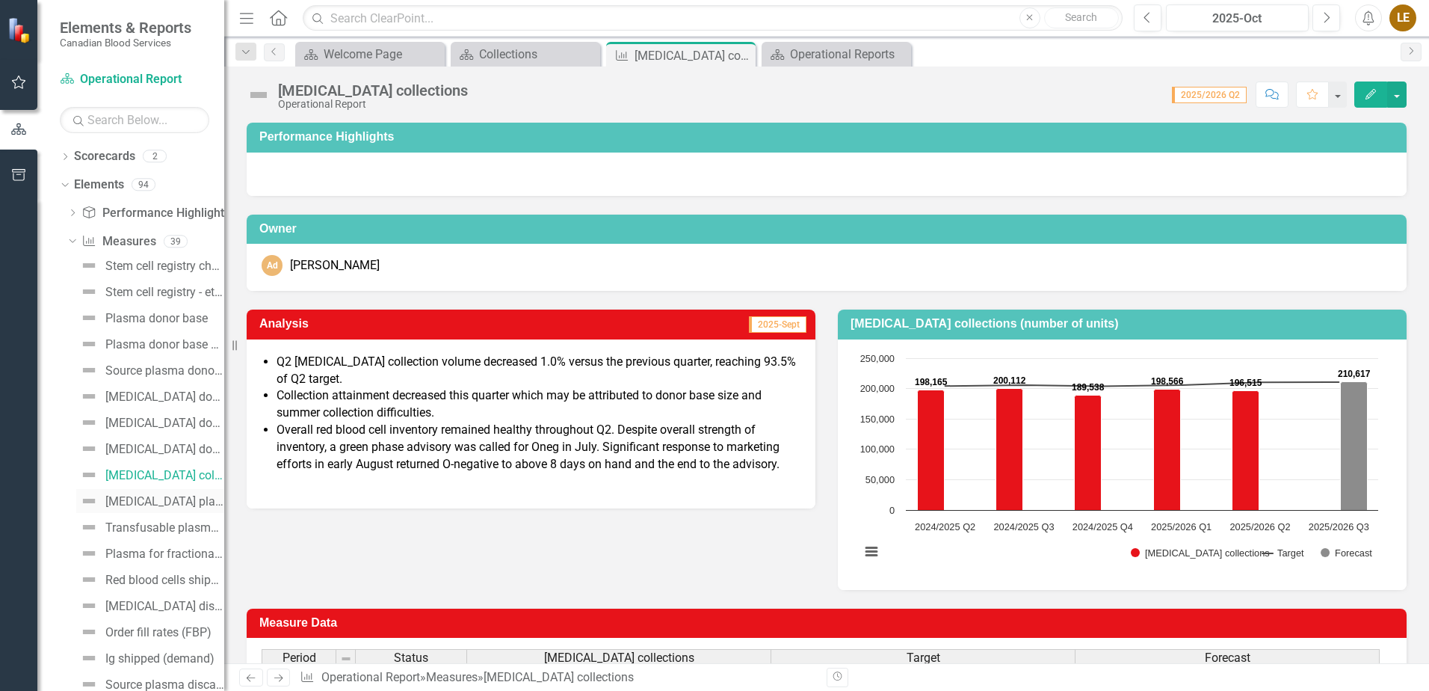
click at [167, 505] on div "[MEDICAL_DATA] platelet collections" at bounding box center [164, 501] width 119 height 13
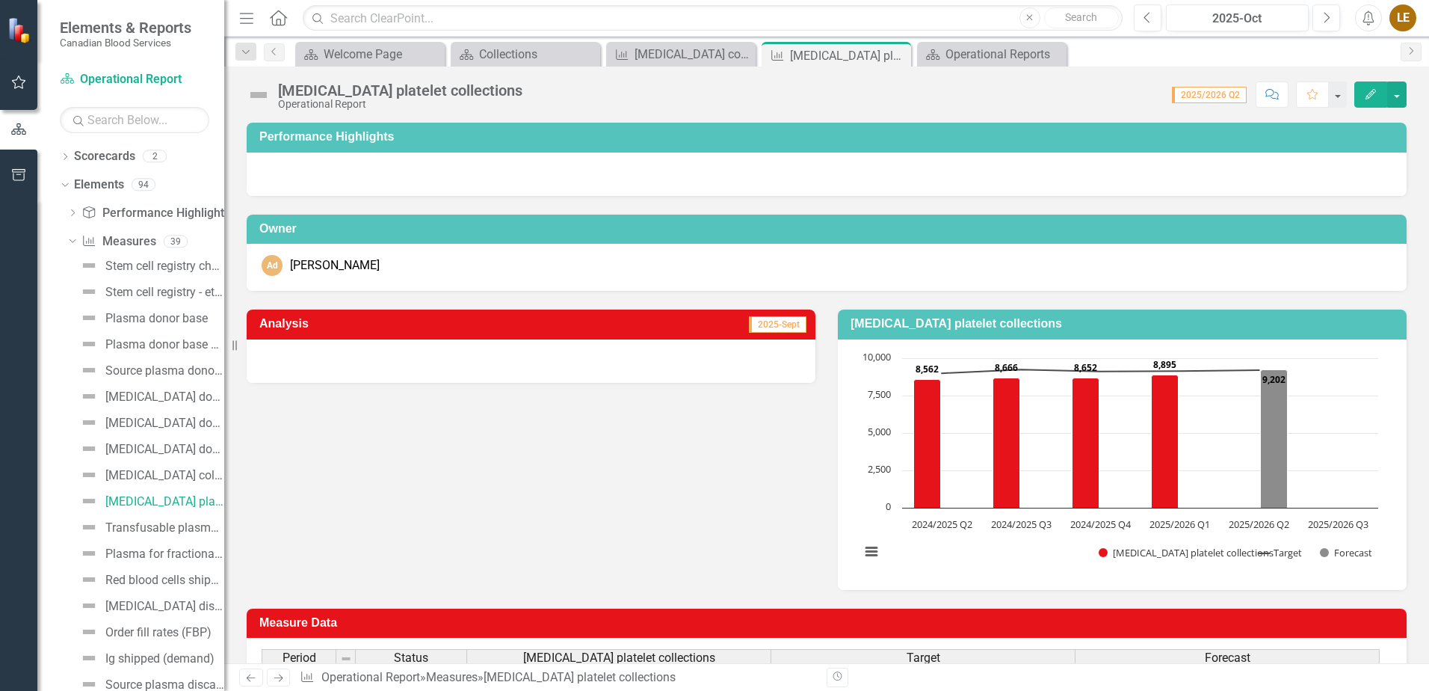
click at [1373, 102] on button "Edit" at bounding box center [1371, 94] width 33 height 26
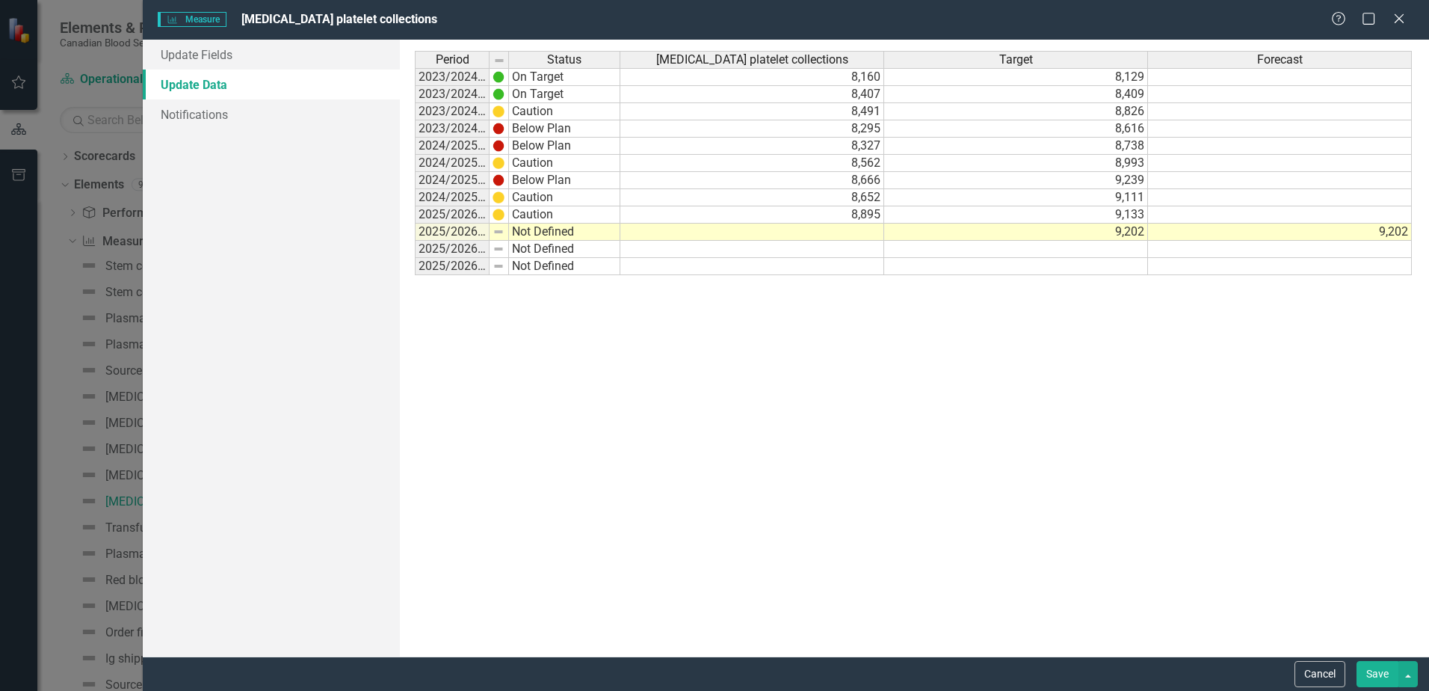
click at [842, 232] on td at bounding box center [752, 232] width 264 height 17
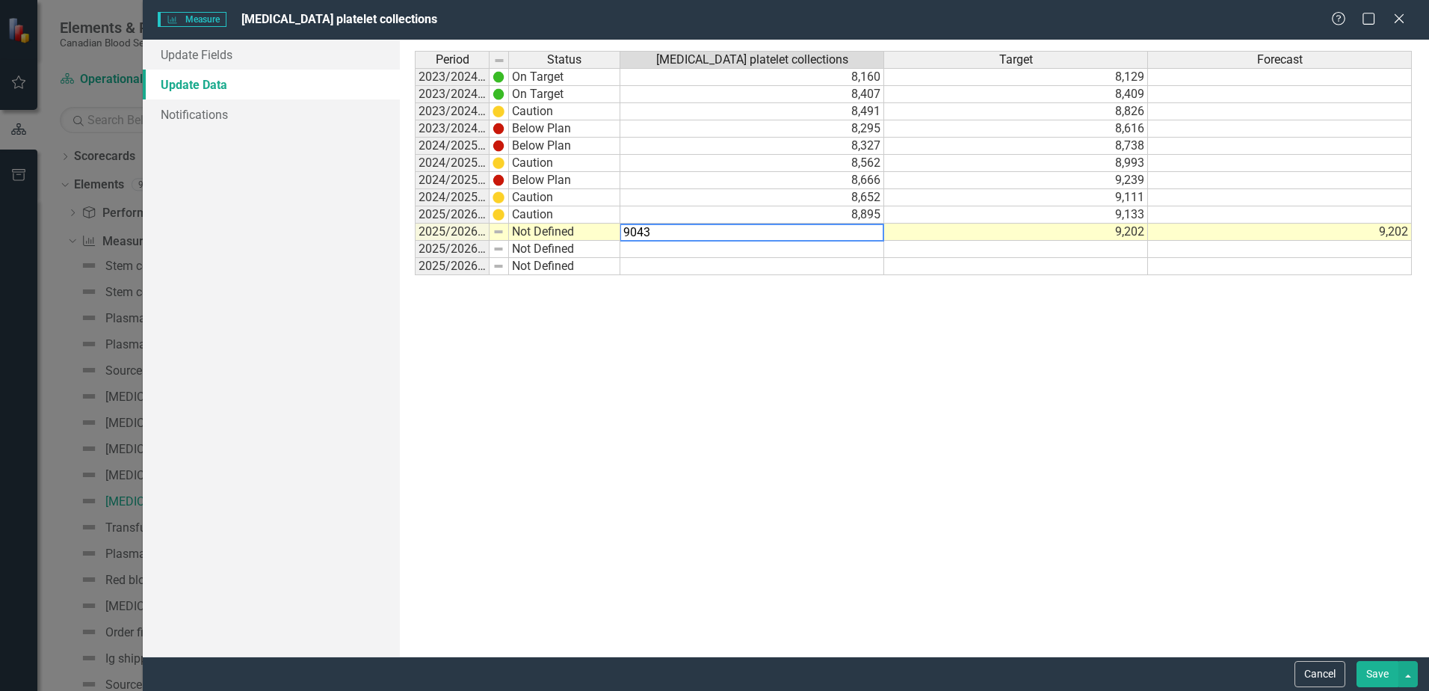
click at [1280, 253] on td at bounding box center [1280, 249] width 264 height 17
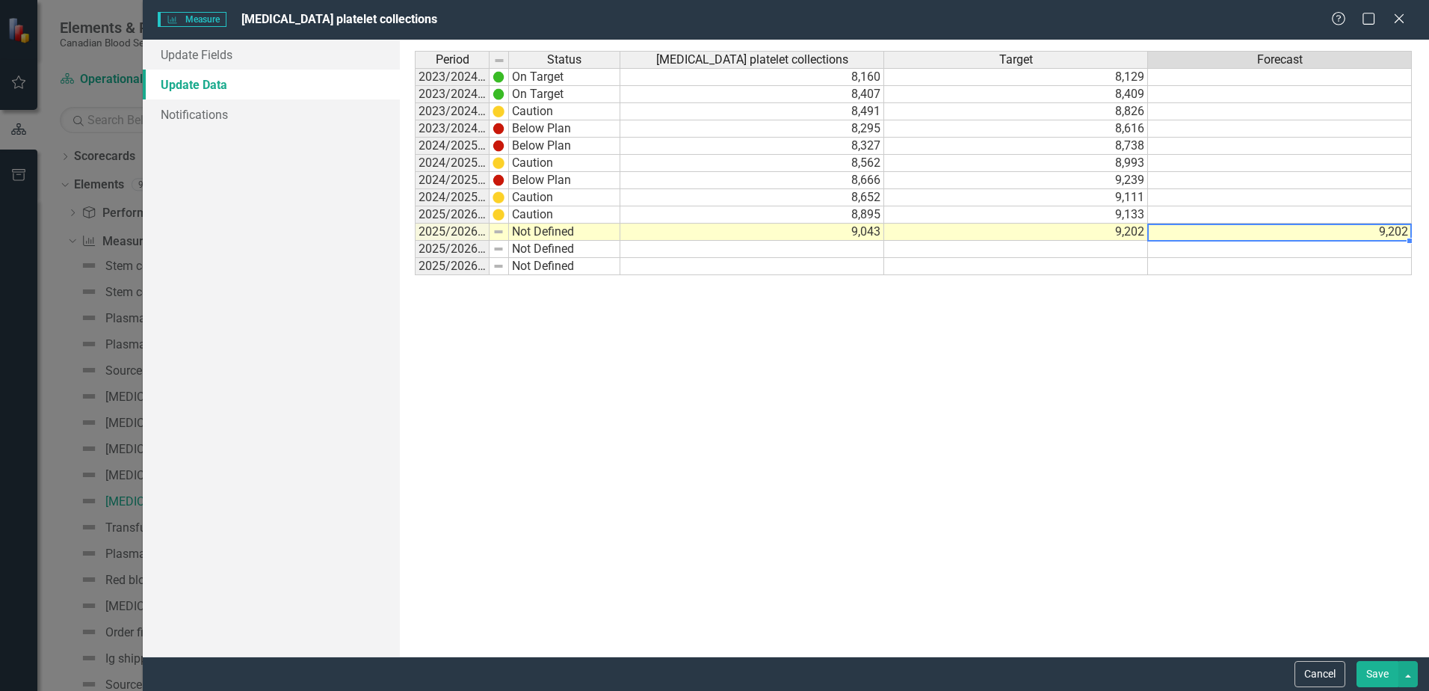
click at [1340, 233] on td "9,202" at bounding box center [1280, 232] width 264 height 17
click at [1327, 249] on td at bounding box center [1280, 249] width 264 height 17
click at [1271, 250] on td at bounding box center [1280, 249] width 264 height 17
click at [1242, 251] on td at bounding box center [1280, 249] width 264 height 17
click at [1256, 387] on div "Period Status [MEDICAL_DATA] platelet collections Target Forecast 2023/2024 Q1 …" at bounding box center [914, 348] width 999 height 594
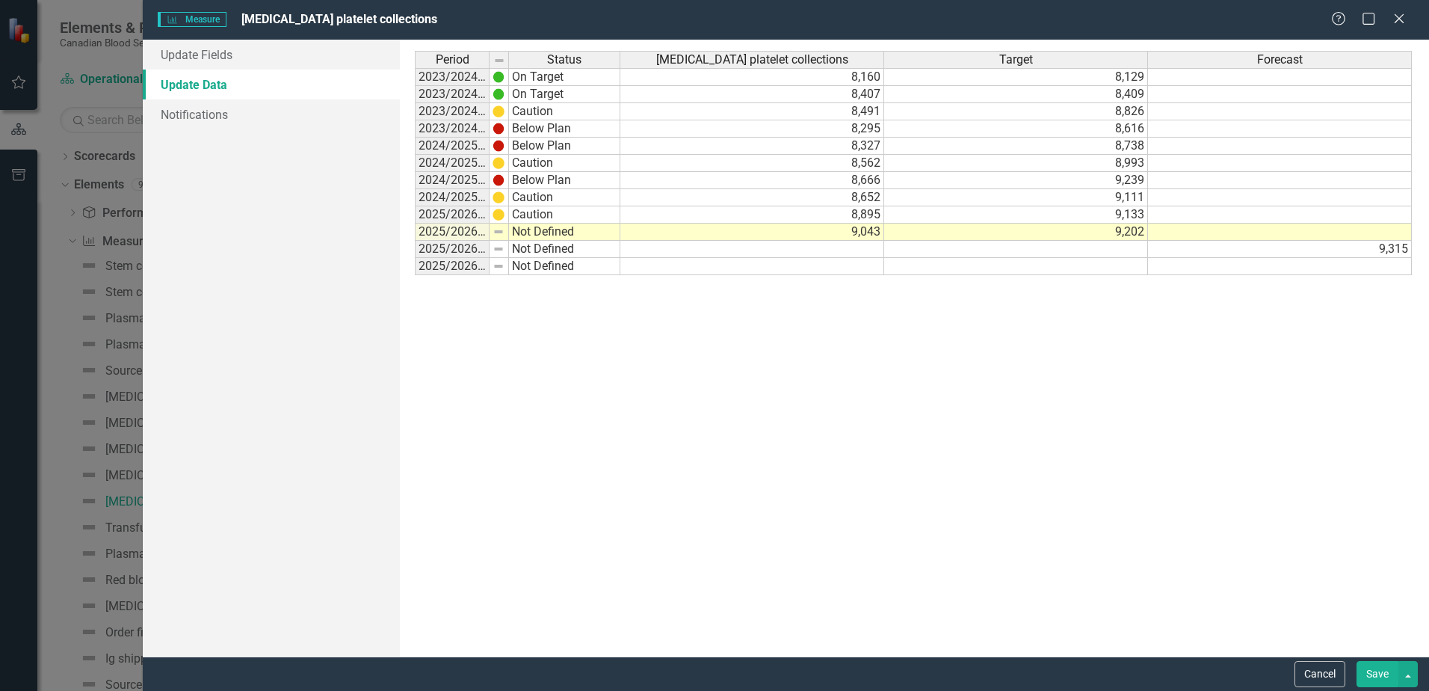
click at [1106, 256] on td at bounding box center [1016, 249] width 264 height 17
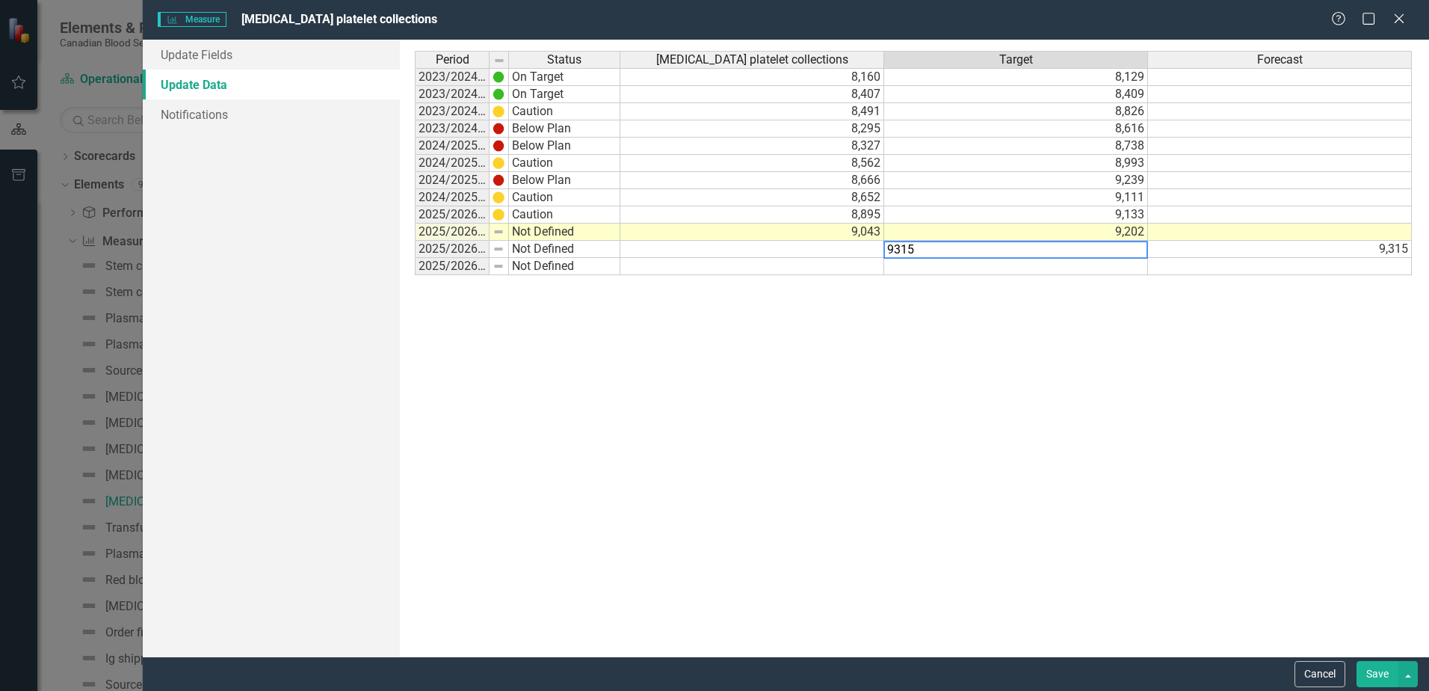
type textarea "9315"
click at [1237, 354] on div "Period Status [MEDICAL_DATA] platelet collections Target Forecast 2023/2024 Q1 …" at bounding box center [914, 348] width 999 height 594
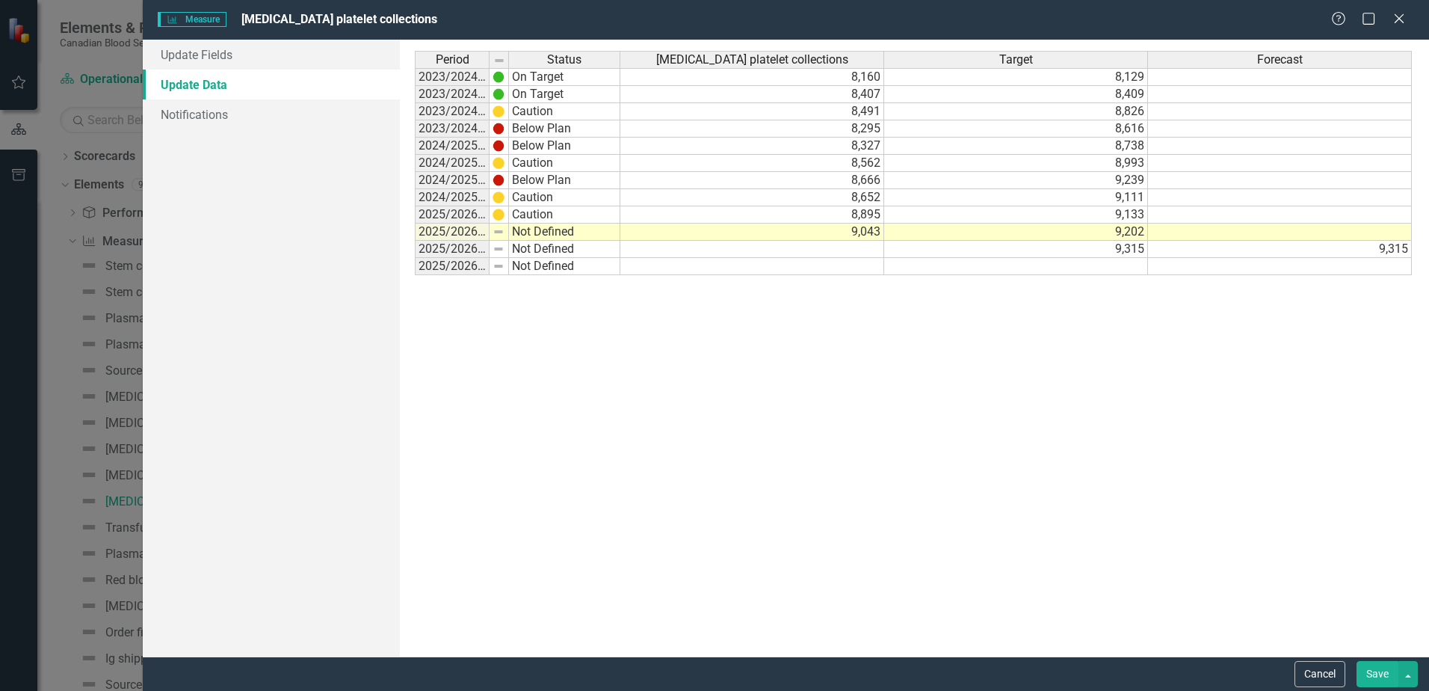
click at [1371, 680] on button "Save" at bounding box center [1378, 674] width 42 height 26
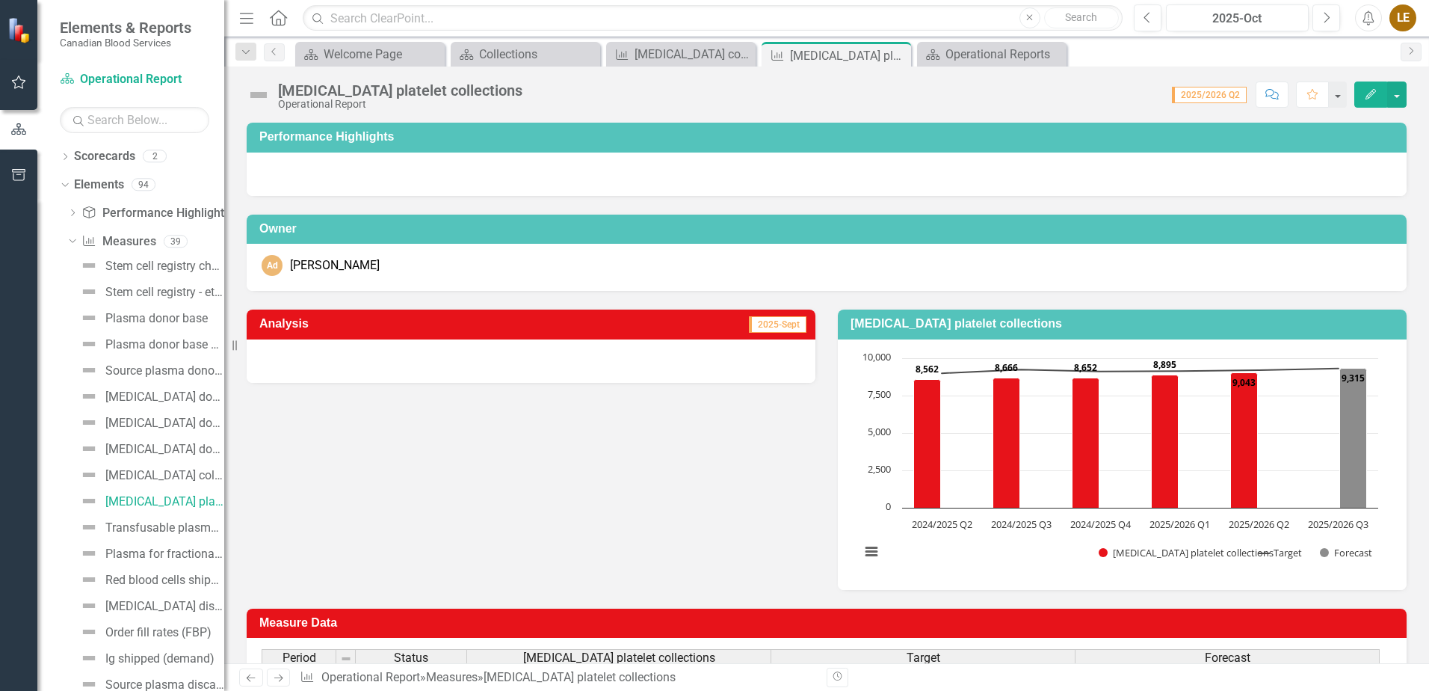
click at [1366, 92] on icon "Edit" at bounding box center [1370, 94] width 13 height 10
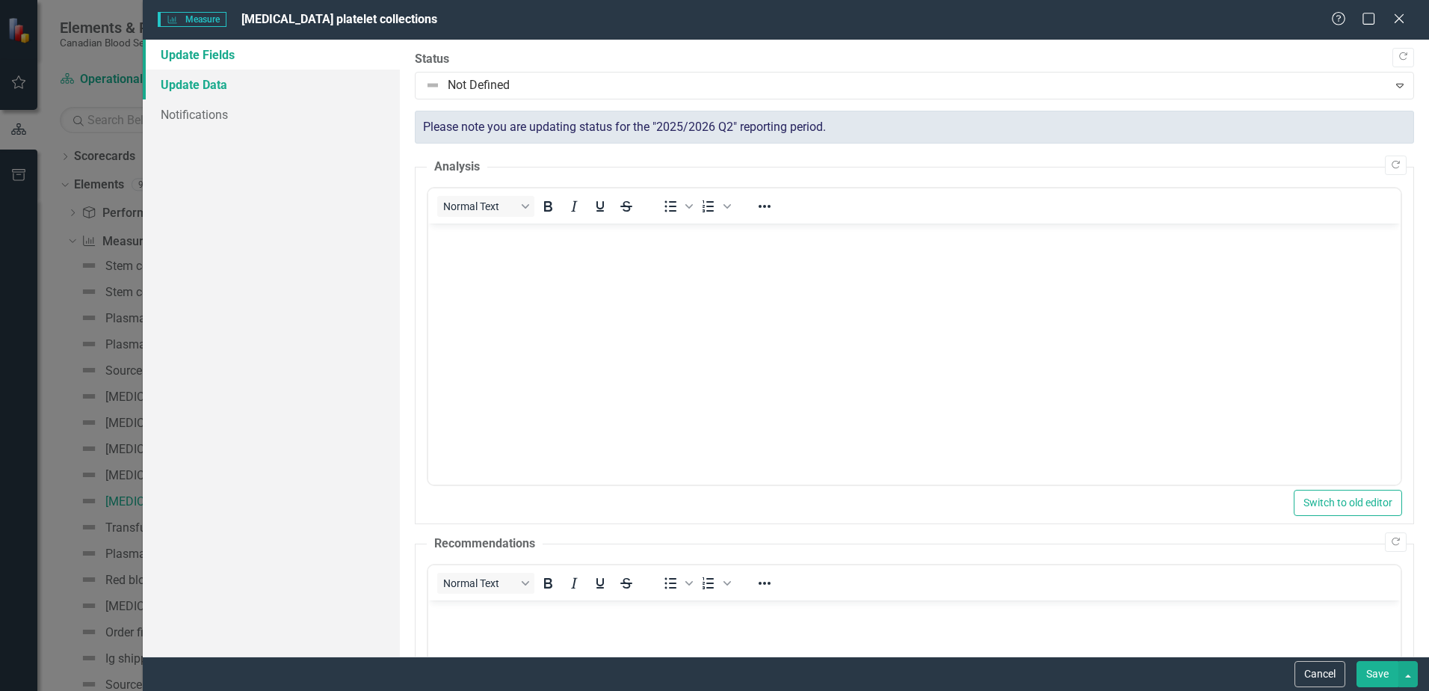
click at [191, 90] on link "Update Data" at bounding box center [271, 85] width 257 height 30
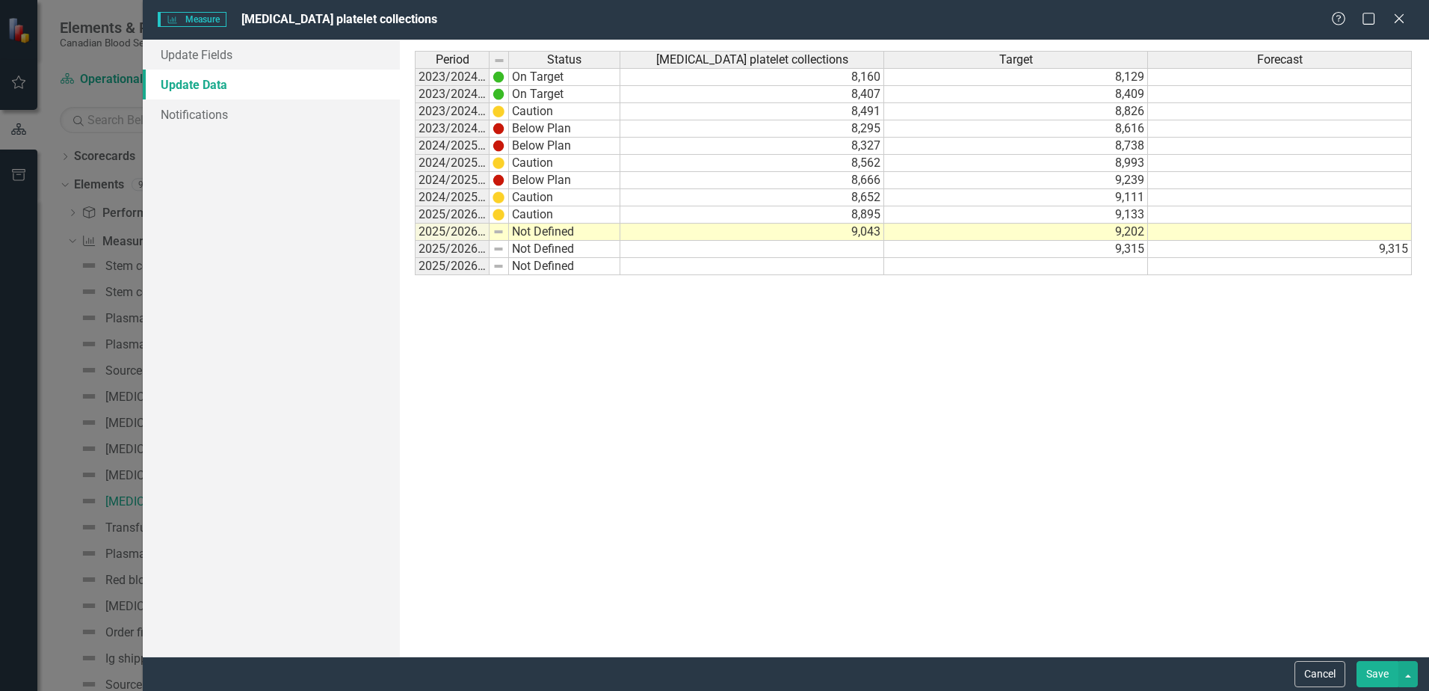
click at [1372, 672] on button "Save" at bounding box center [1378, 674] width 42 height 26
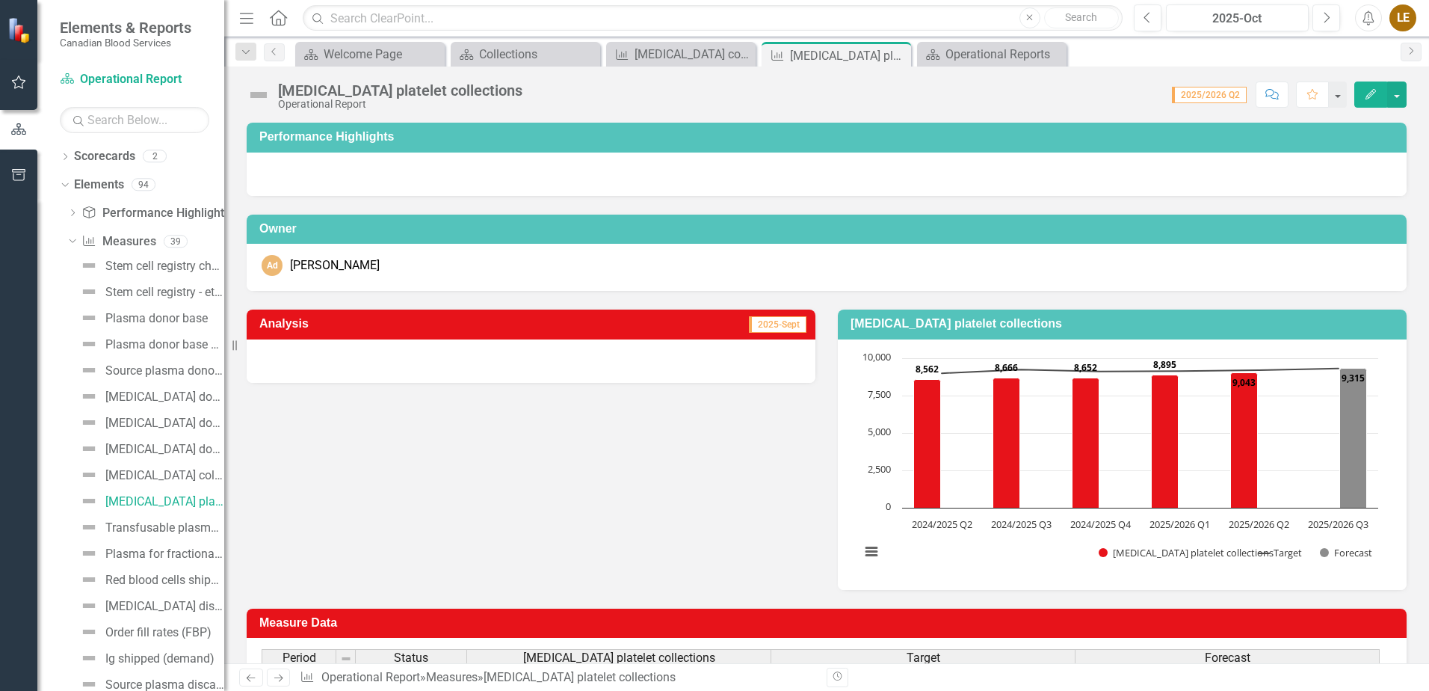
click at [955, 574] on rect "Interactive chart" at bounding box center [1119, 463] width 533 height 224
click at [578, 364] on div at bounding box center [531, 360] width 569 height 43
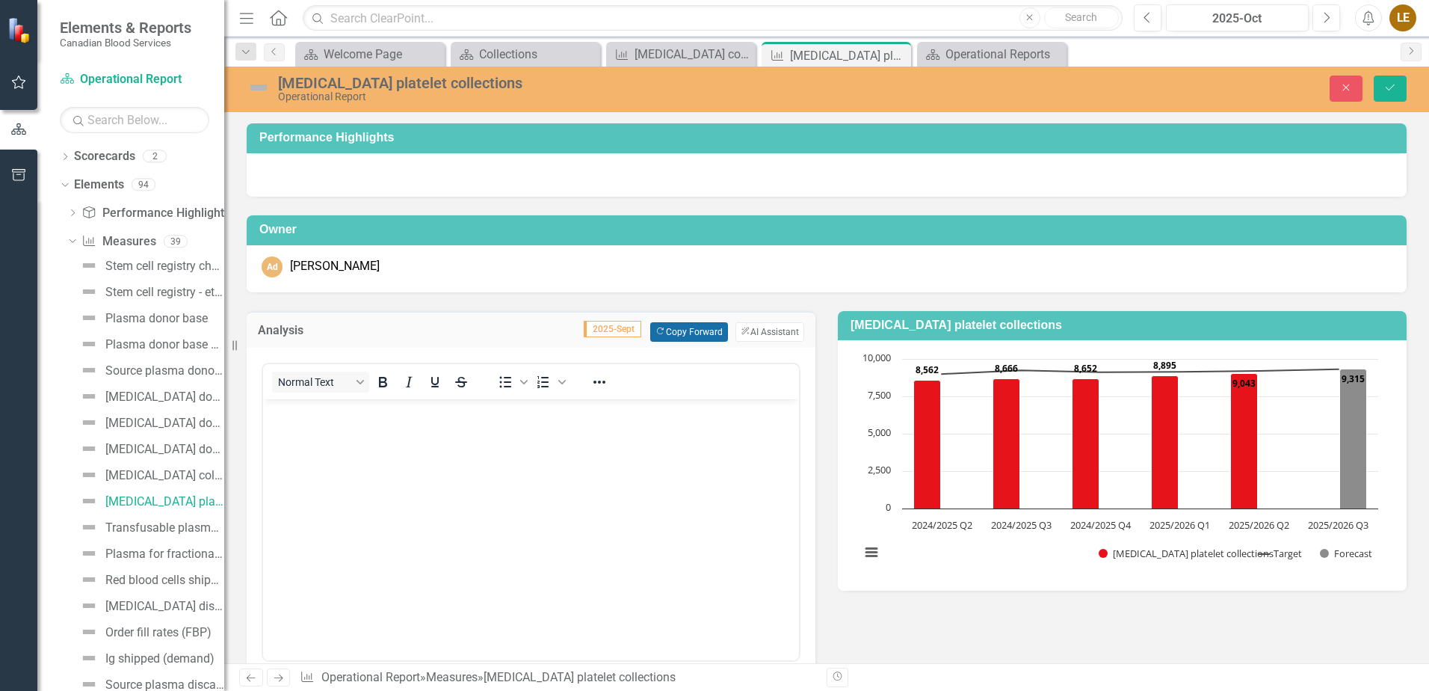
click at [697, 330] on button "Copy Forward Copy Forward" at bounding box center [688, 331] width 77 height 19
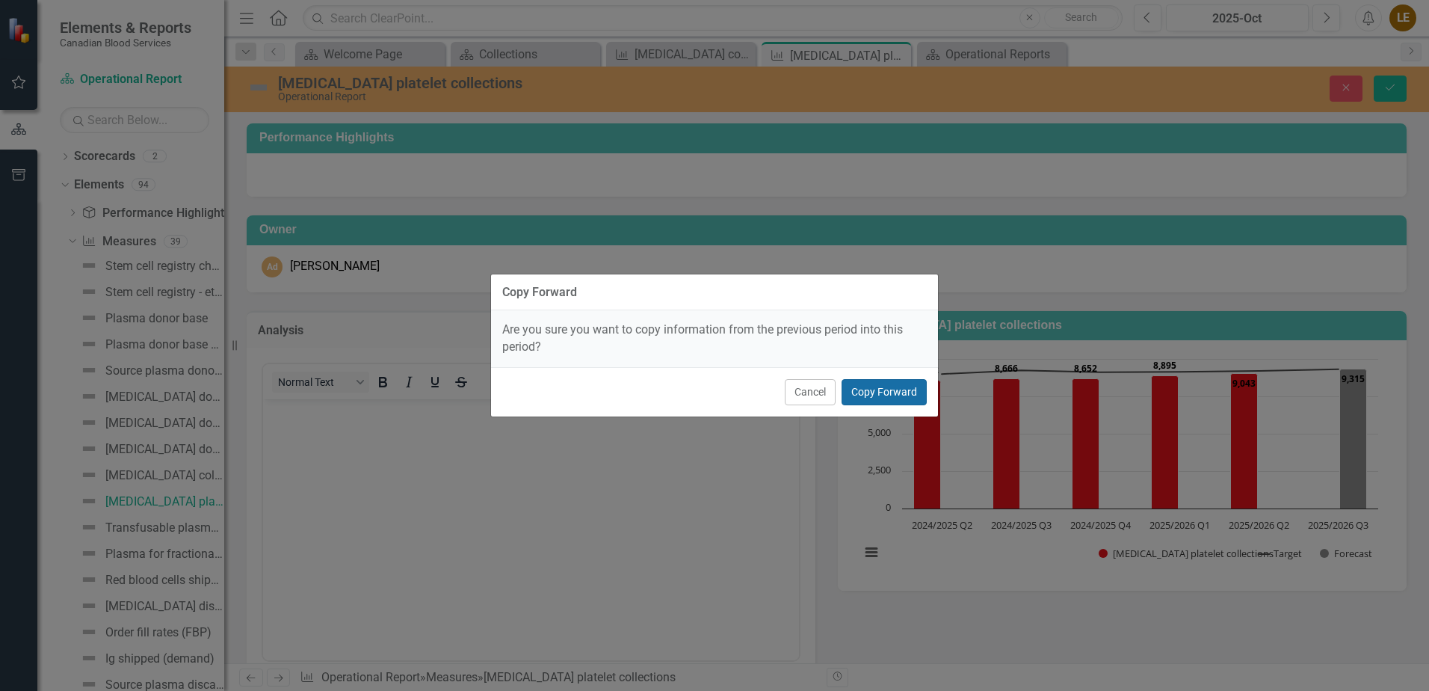
click at [882, 385] on button "Copy Forward" at bounding box center [884, 392] width 85 height 26
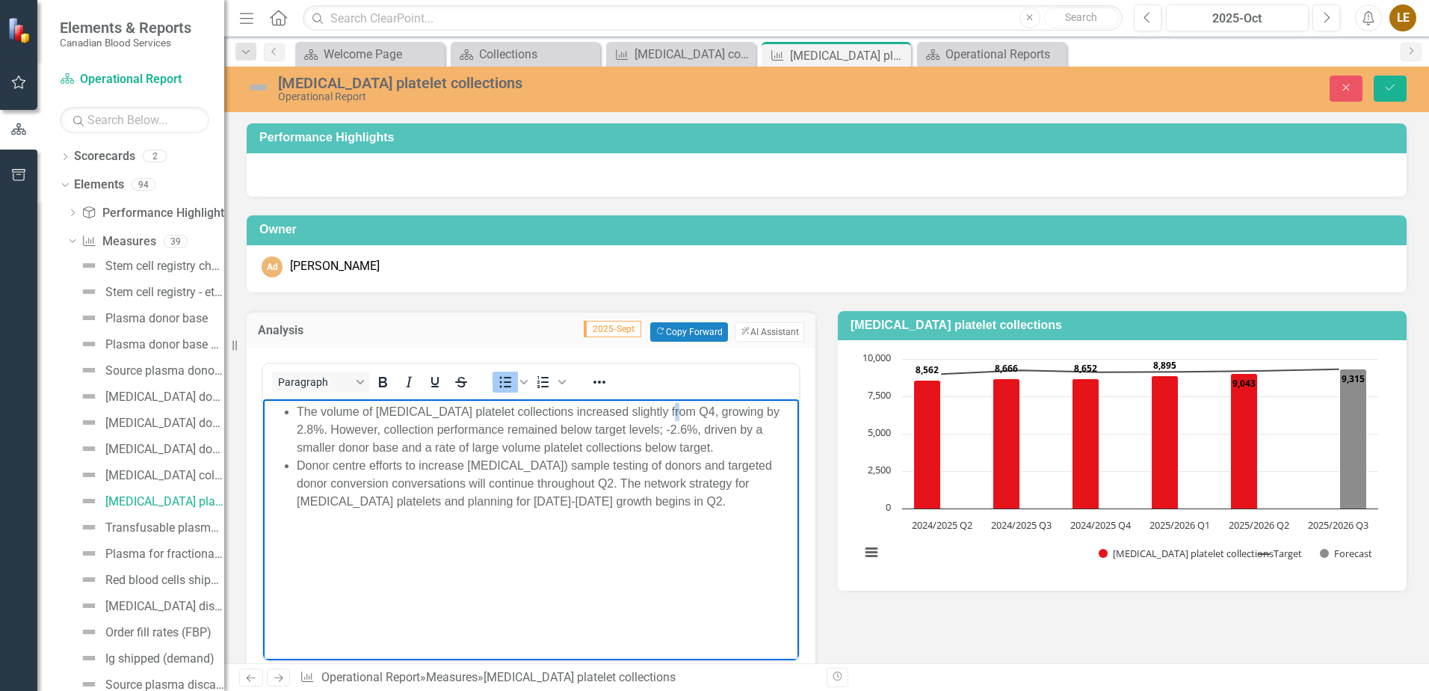
click at [664, 409] on li "The volume of apheresis platelet collections increased slightly from Q4, growin…" at bounding box center [546, 429] width 499 height 54
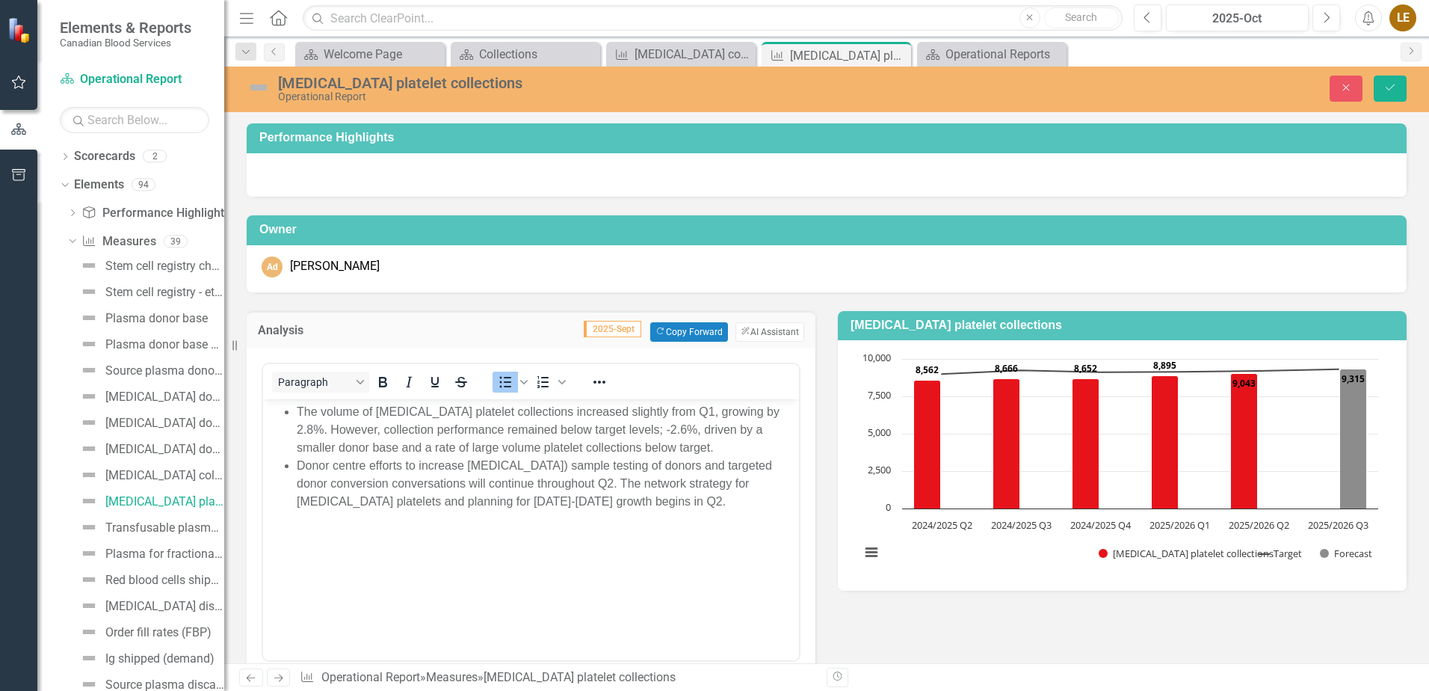
click at [813, 622] on div "Analysis 2025-Sept Copy Forward Copy Forward ClearPoint AI AI Assistant Paragra…" at bounding box center [530, 504] width 591 height 425
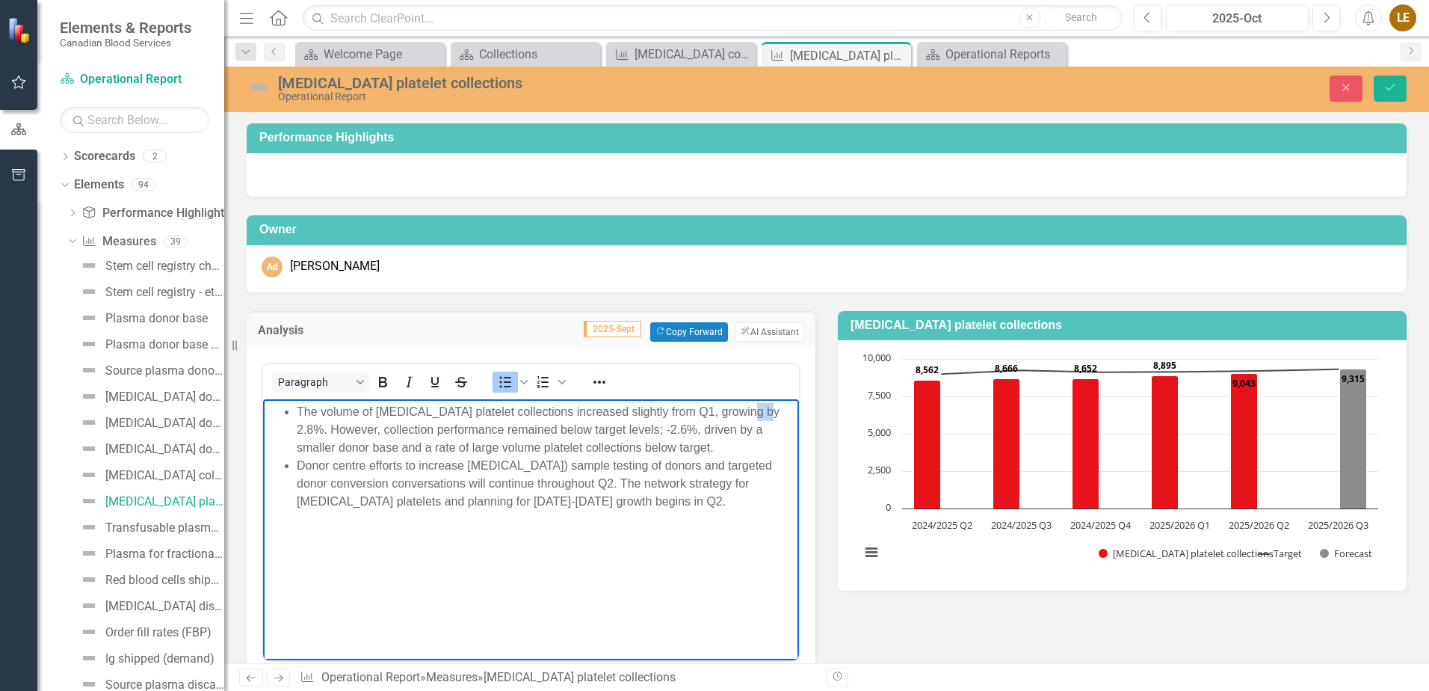
drag, startPoint x: 756, startPoint y: 410, endPoint x: 741, endPoint y: 407, distance: 15.2
click at [741, 407] on li "The volume of apheresis platelet collections increased slightly from Q1, growin…" at bounding box center [546, 429] width 499 height 54
click at [733, 576] on body "The volume of apheresis platelet collections increased slightly from Q1, growin…" at bounding box center [531, 510] width 536 height 224
drag, startPoint x: 654, startPoint y: 431, endPoint x: 647, endPoint y: 429, distance: 7.6
click at [647, 429] on li "The volume of apheresis platelet collections increased slightly from Q1, growin…" at bounding box center [546, 429] width 499 height 54
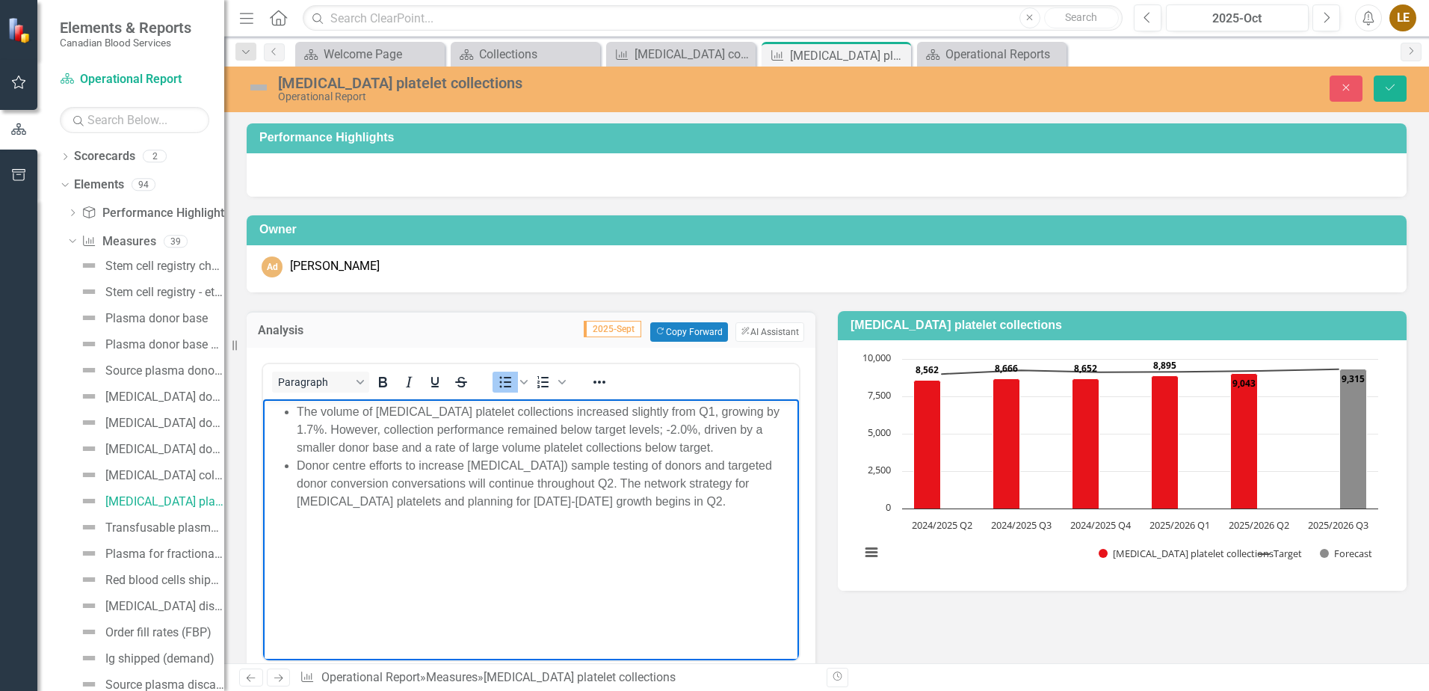
click at [735, 555] on body "The volume of apheresis platelet collections increased slightly from Q1, growin…" at bounding box center [531, 510] width 536 height 224
click at [733, 448] on li "The volume of apheresis platelet collections increased slightly from Q1, growin…" at bounding box center [546, 429] width 499 height 54
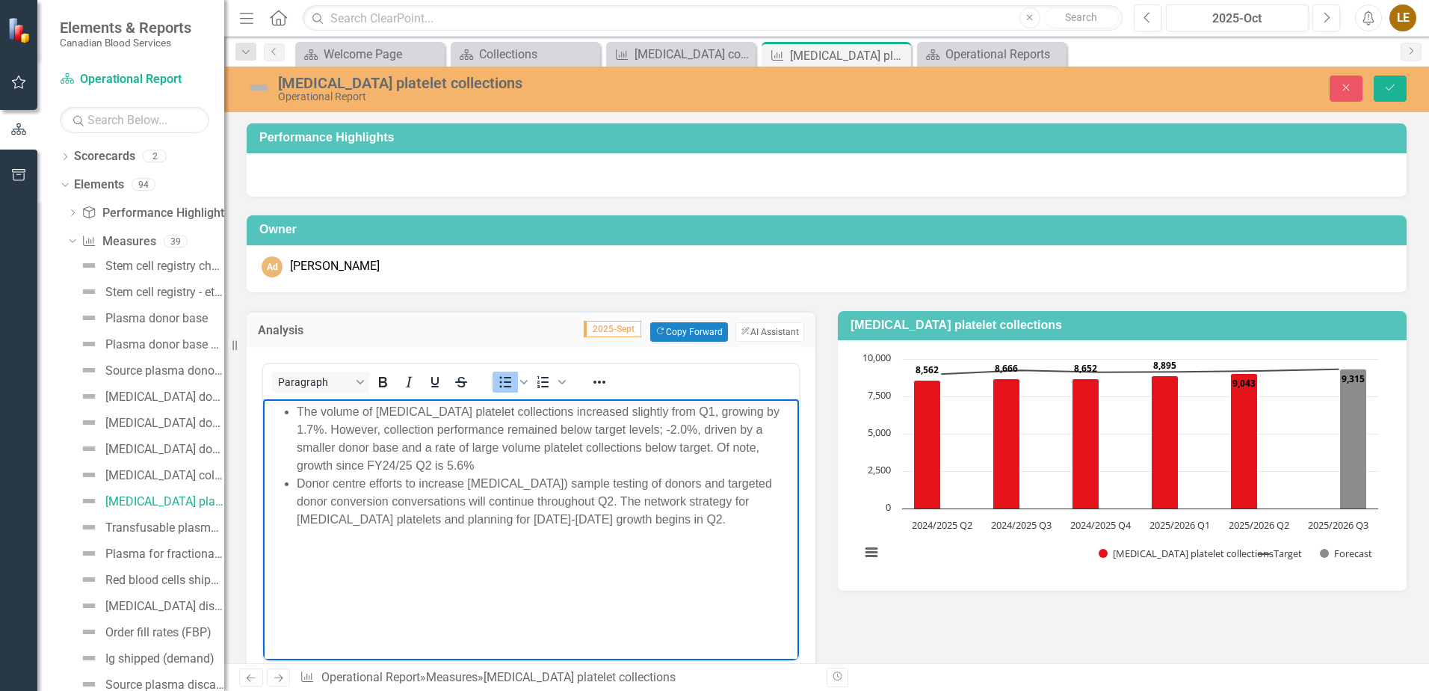
click at [365, 464] on li "The volume of apheresis platelet collections increased slightly from Q1, growin…" at bounding box center [546, 438] width 499 height 72
drag, startPoint x: 691, startPoint y: 519, endPoint x: 669, endPoint y: 504, distance: 27.0
click at [669, 504] on li "Donor centre efforts to increase complete blood count (CBC) sample testing of d…" at bounding box center [546, 501] width 499 height 54
click at [782, 534] on p "Rich Text Area. Press ALT-0 for help." at bounding box center [531, 531] width 529 height 18
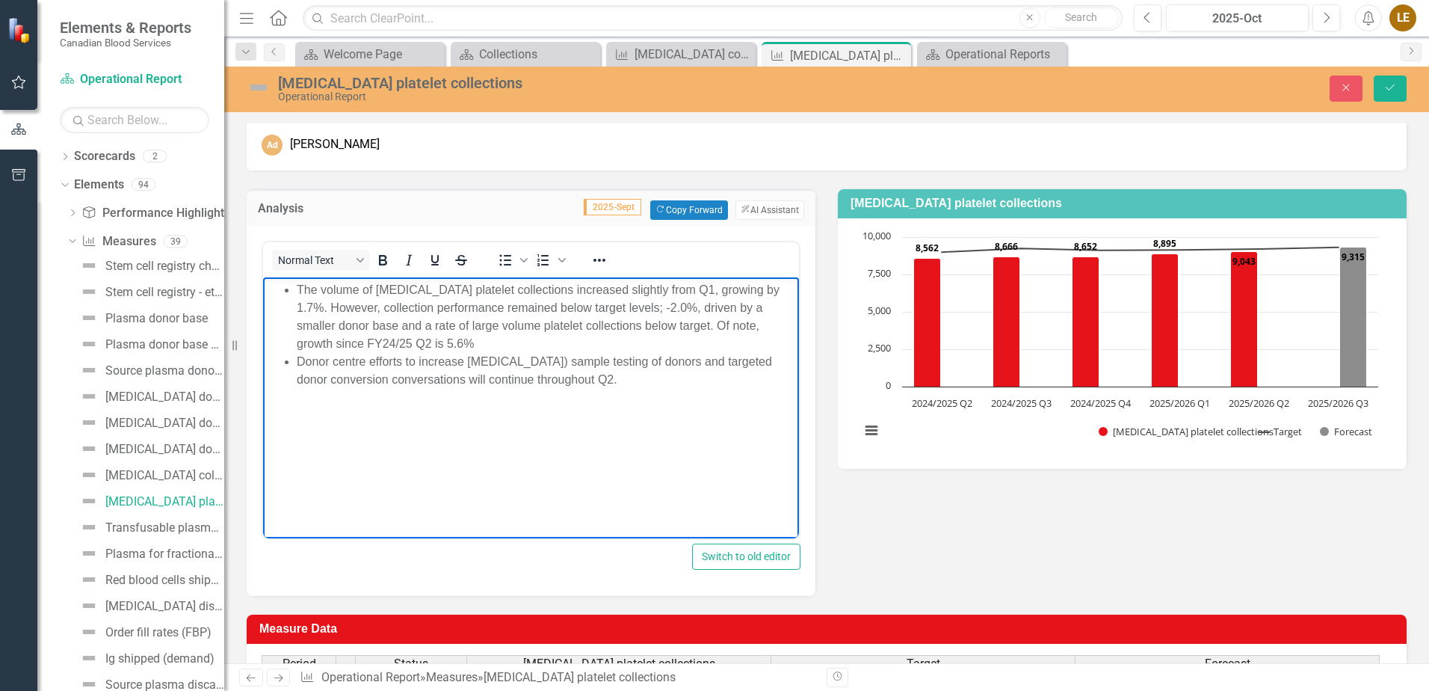
scroll to position [1, 0]
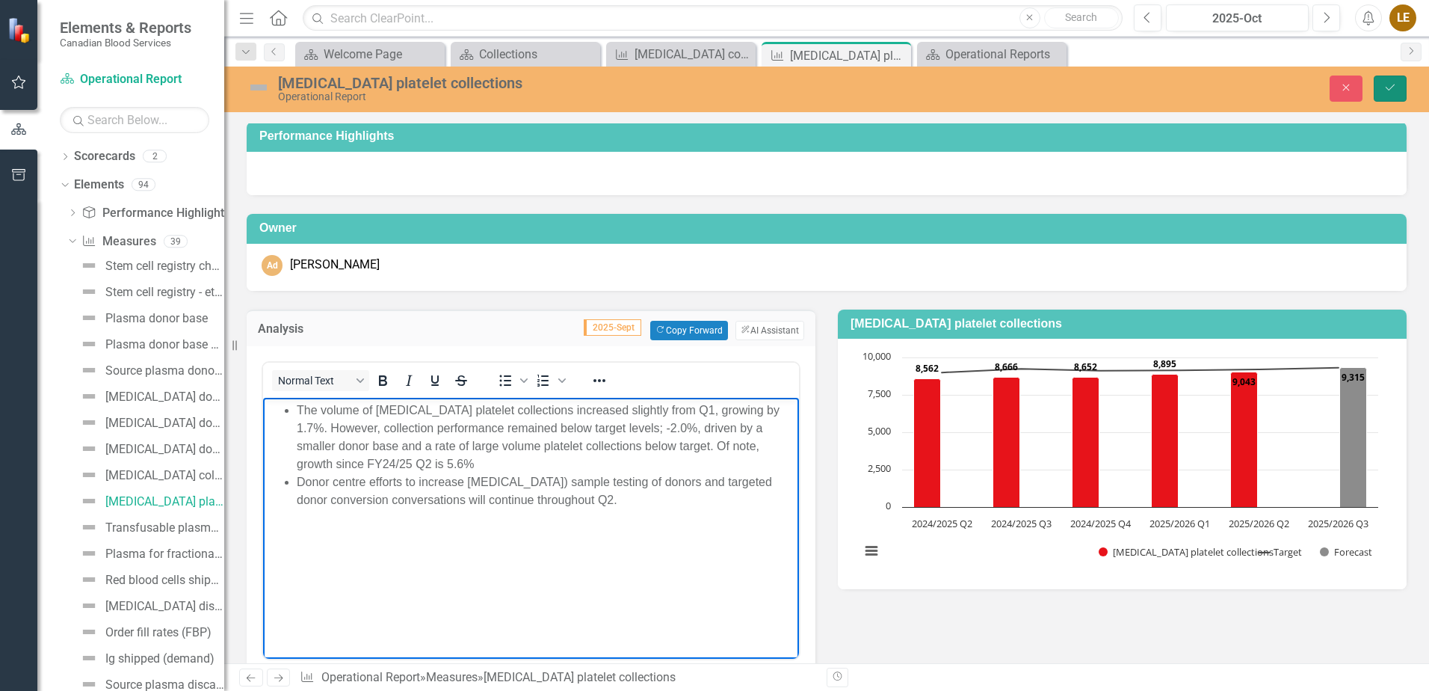
click at [1389, 99] on button "Save" at bounding box center [1390, 89] width 33 height 26
